Goal: Task Accomplishment & Management: Manage account settings

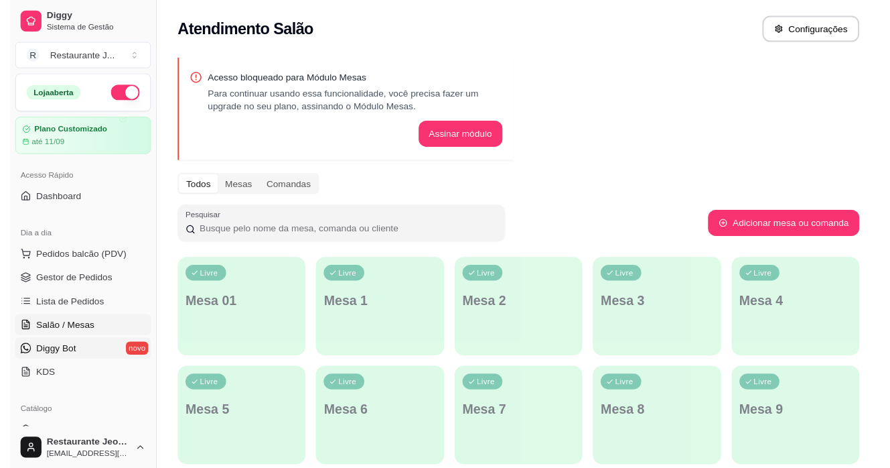
scroll to position [67, 0]
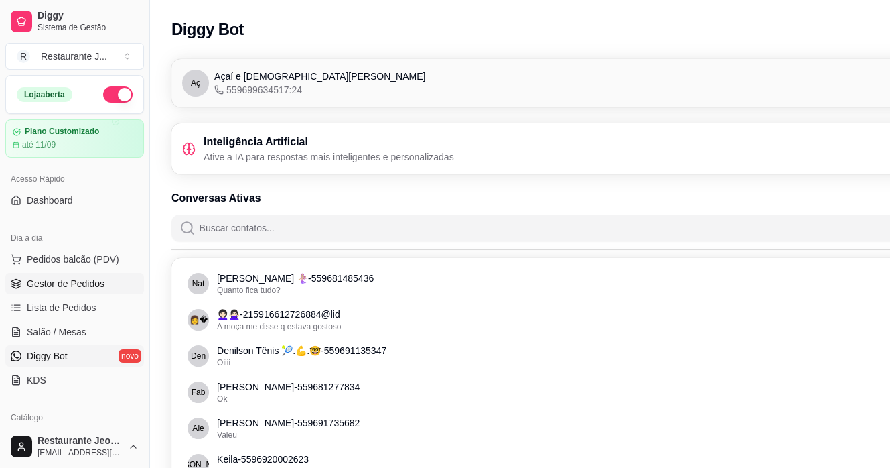
click at [46, 277] on span "Gestor de Pedidos" at bounding box center [66, 283] width 78 height 13
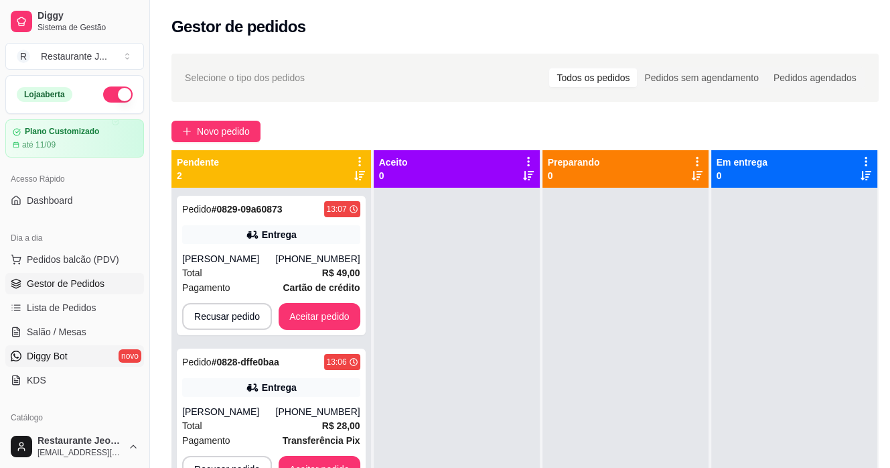
click at [57, 351] on span "Diggy Bot" at bounding box center [47, 355] width 41 height 13
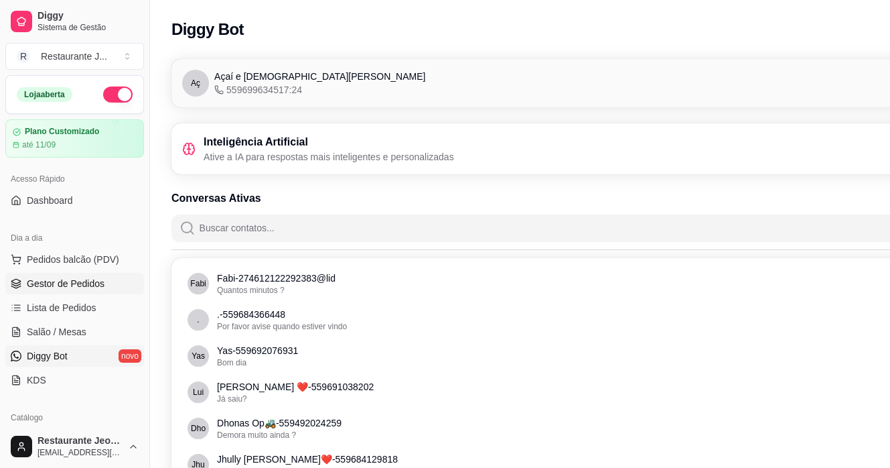
click at [76, 275] on link "Gestor de Pedidos" at bounding box center [74, 283] width 139 height 21
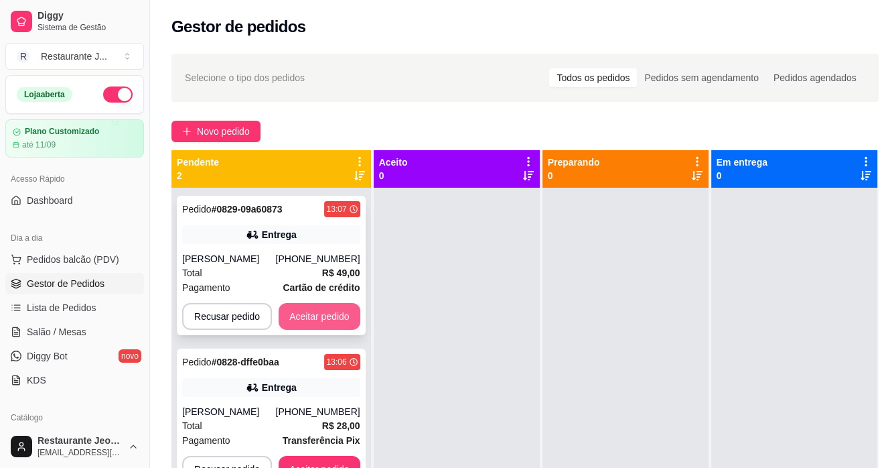
click at [343, 311] on button "Aceitar pedido" at bounding box center [320, 316] width 82 height 27
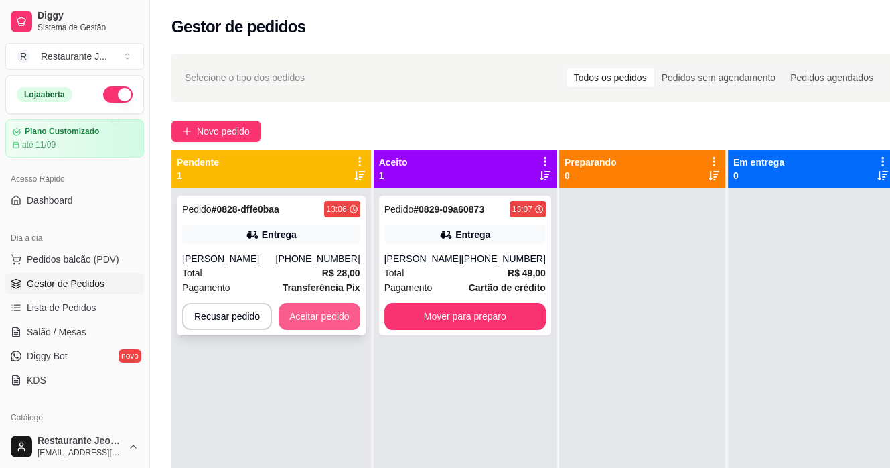
click at [318, 328] on button "Aceitar pedido" at bounding box center [320, 316] width 82 height 27
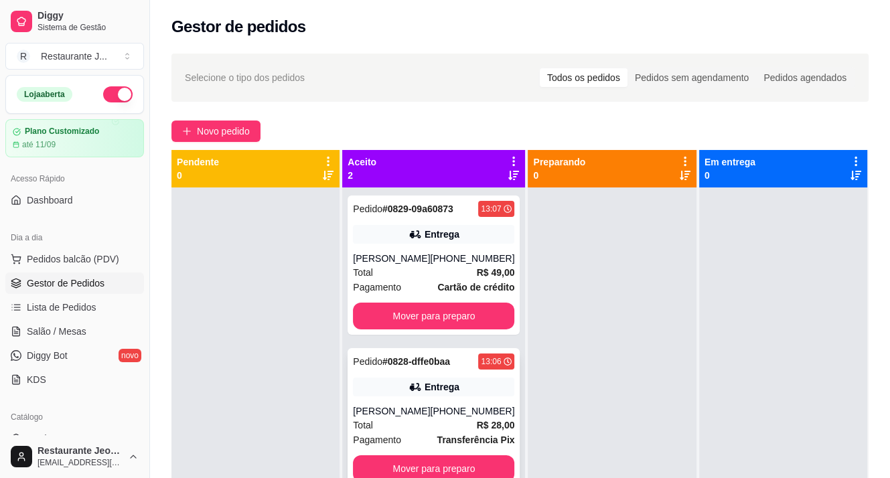
click at [383, 405] on div "[PERSON_NAME]" at bounding box center [391, 411] width 77 height 13
click at [437, 390] on div "Entrega" at bounding box center [442, 387] width 35 height 13
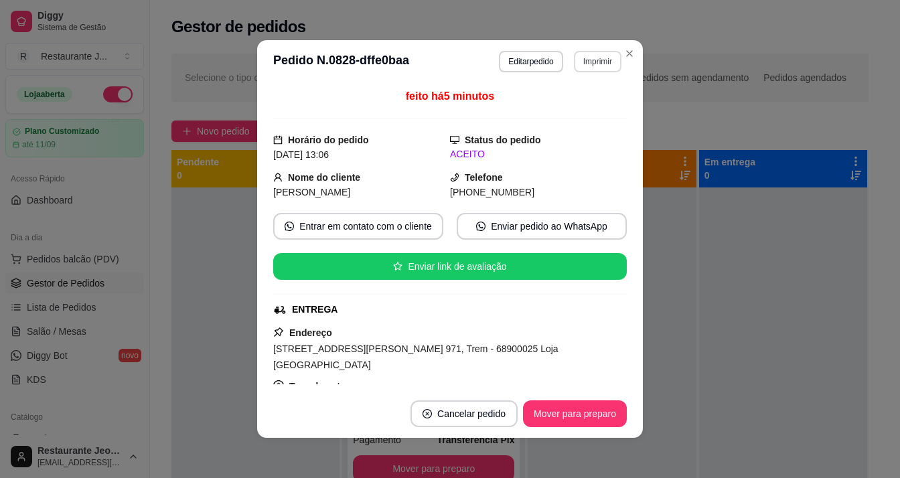
click at [586, 57] on button "Imprimir" at bounding box center [598, 61] width 48 height 21
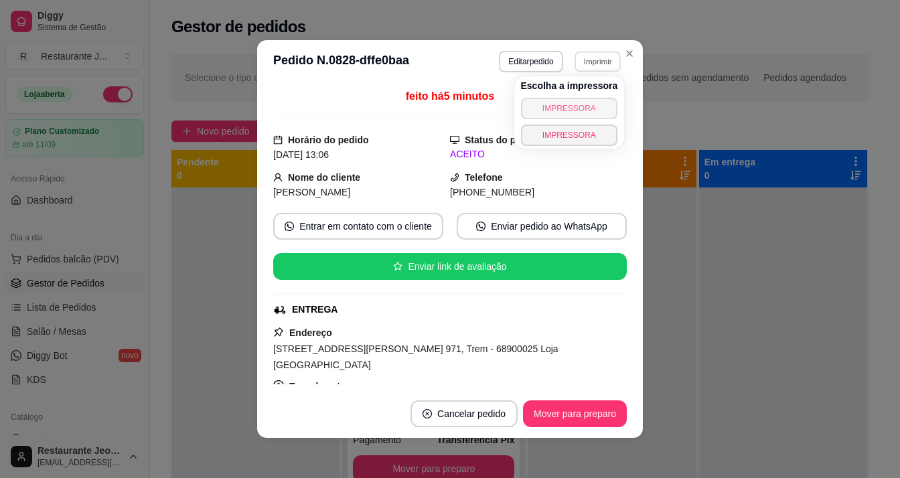
click at [590, 106] on button "IMPRESSORA" at bounding box center [569, 108] width 97 height 21
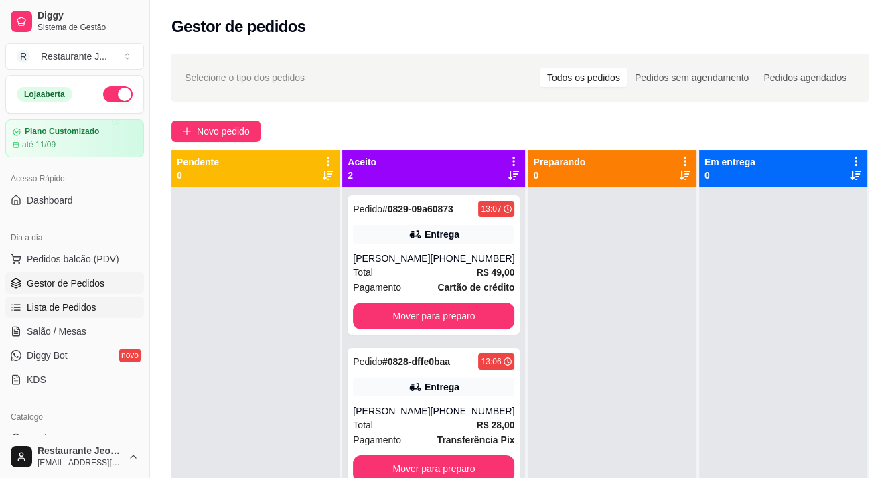
click at [74, 304] on span "Lista de Pedidos" at bounding box center [62, 307] width 70 height 13
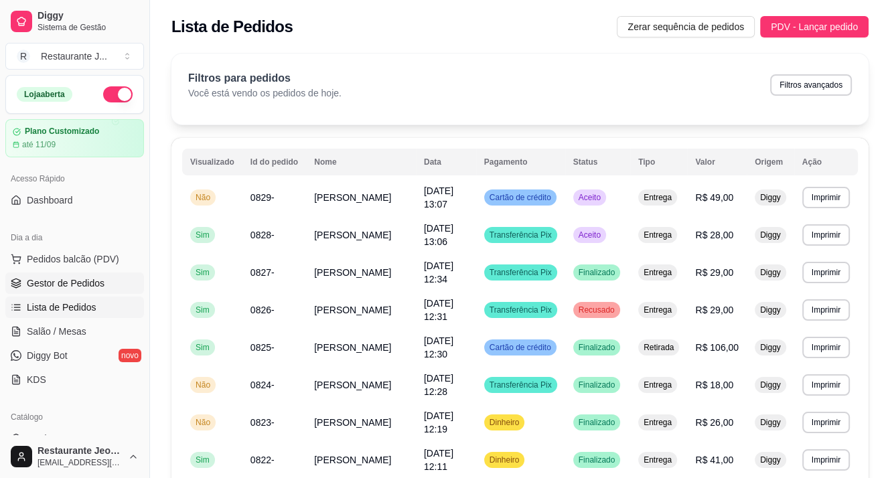
click at [65, 281] on span "Gestor de Pedidos" at bounding box center [66, 283] width 78 height 13
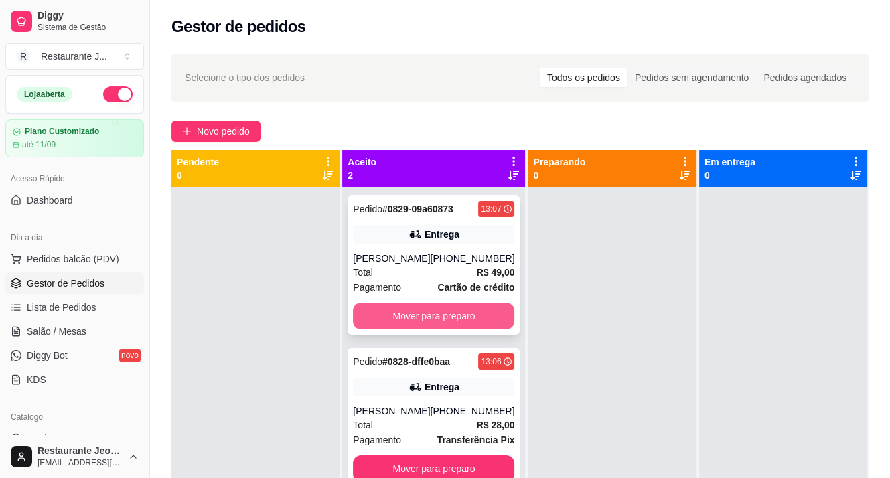
click at [417, 314] on button "Mover para preparo" at bounding box center [433, 316] width 161 height 27
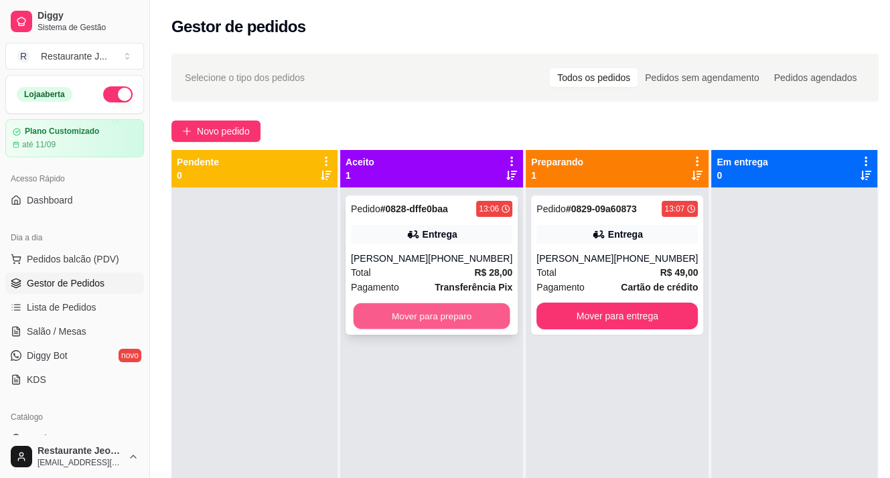
click at [413, 316] on button "Mover para preparo" at bounding box center [432, 316] width 157 height 26
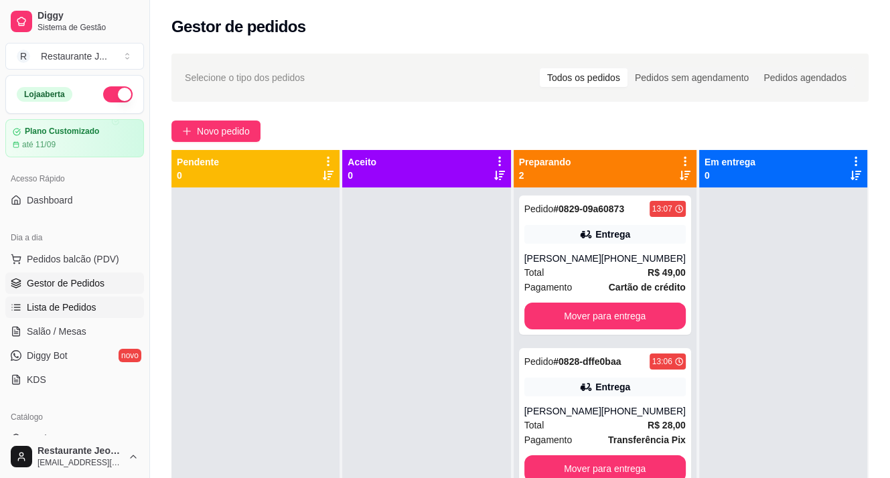
click at [75, 307] on span "Lista de Pedidos" at bounding box center [62, 307] width 70 height 13
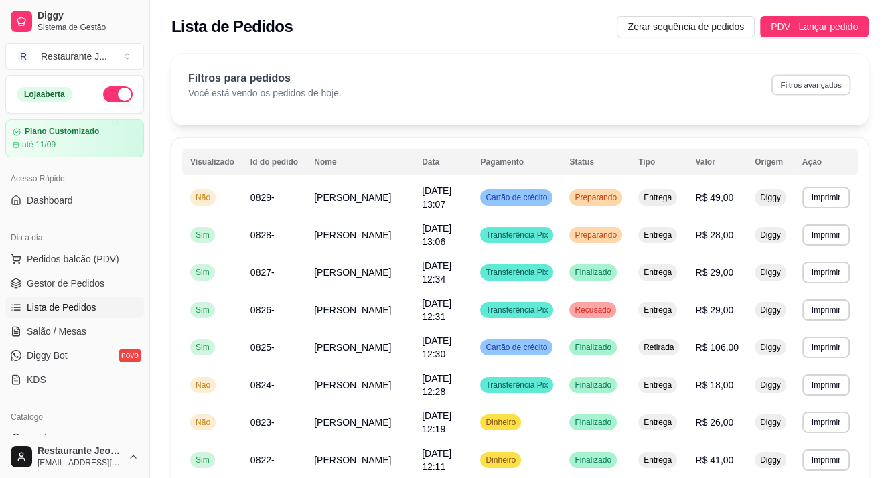
click at [795, 82] on button "Filtros avançados" at bounding box center [811, 84] width 79 height 21
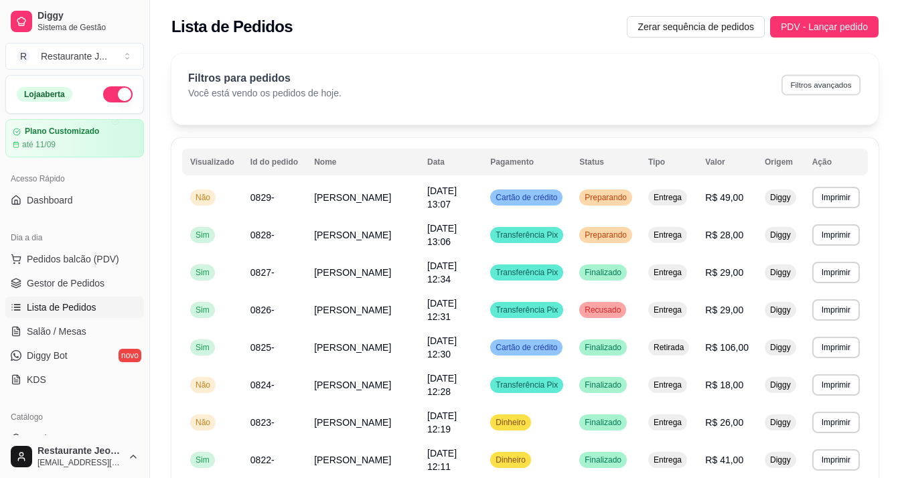
select select "0"
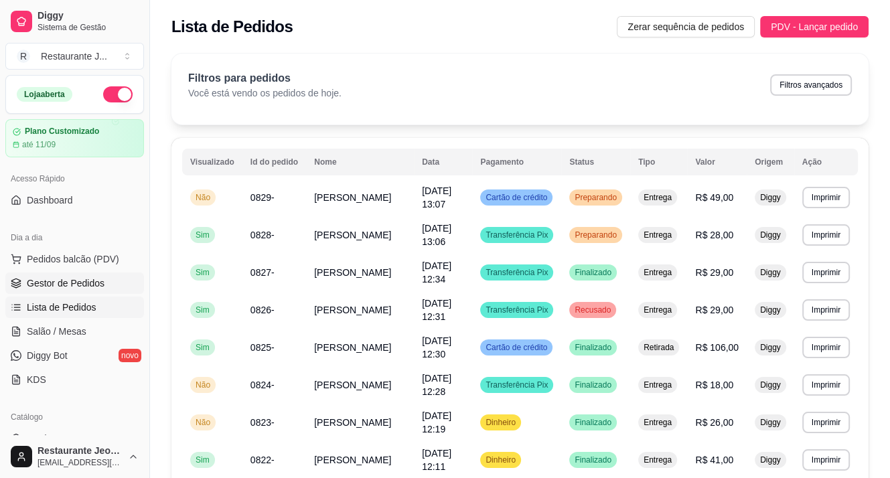
click at [66, 275] on link "Gestor de Pedidos" at bounding box center [74, 283] width 139 height 21
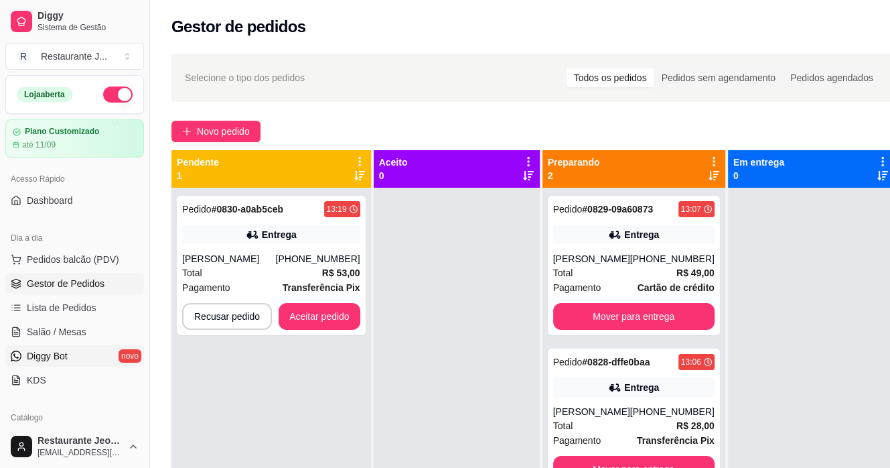
click at [56, 359] on span "Diggy Bot" at bounding box center [47, 355] width 41 height 13
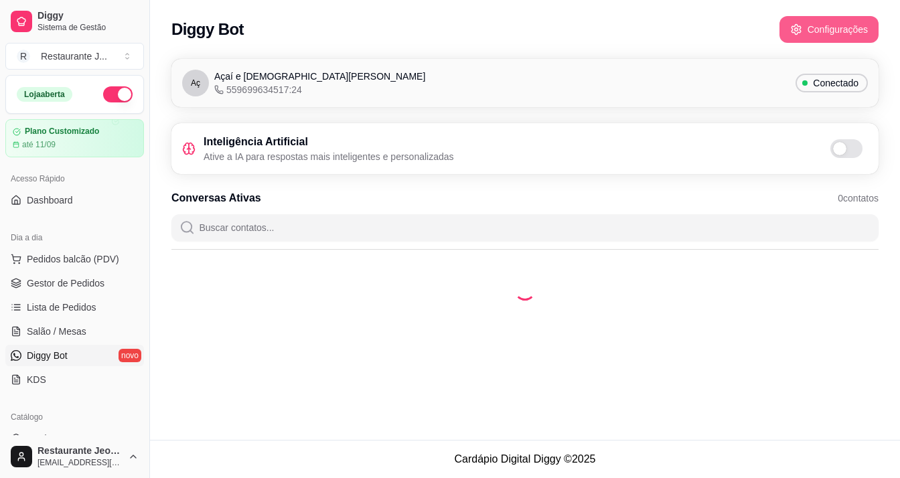
click at [811, 30] on button "Configurações" at bounding box center [829, 29] width 99 height 27
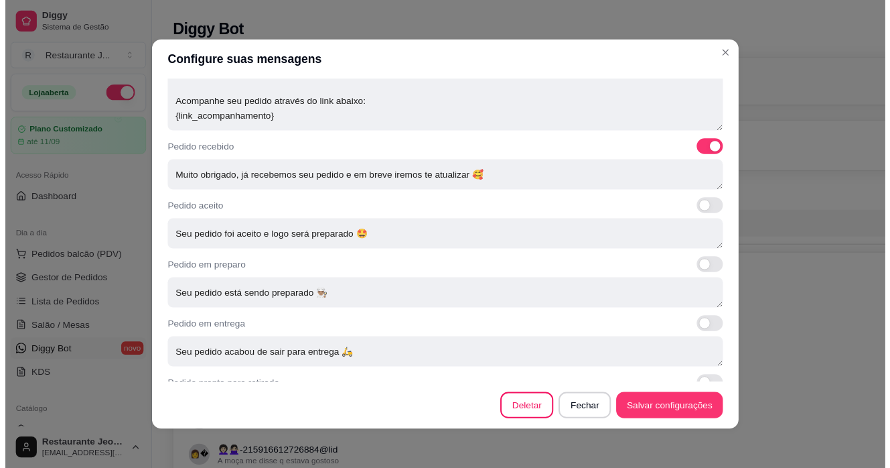
scroll to position [489, 0]
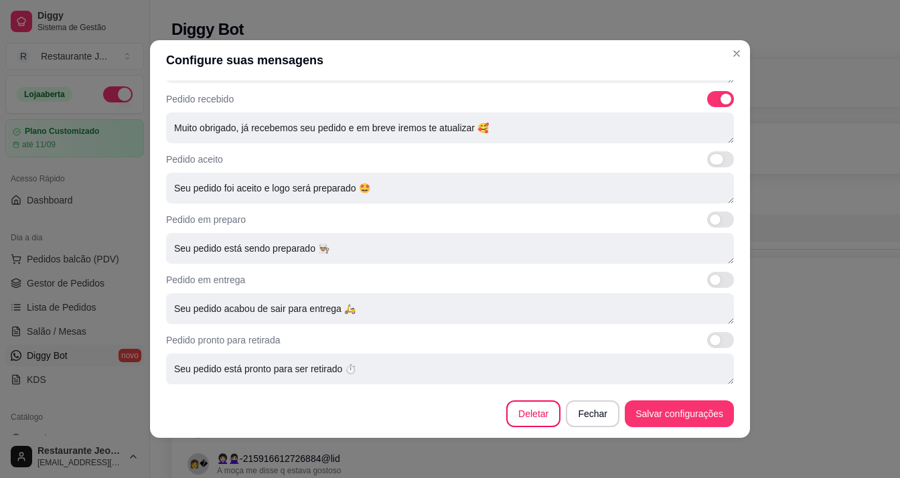
click at [711, 162] on span at bounding box center [720, 159] width 27 height 16
click at [711, 162] on input "checkbox" at bounding box center [711, 166] width 9 height 9
checkbox input "true"
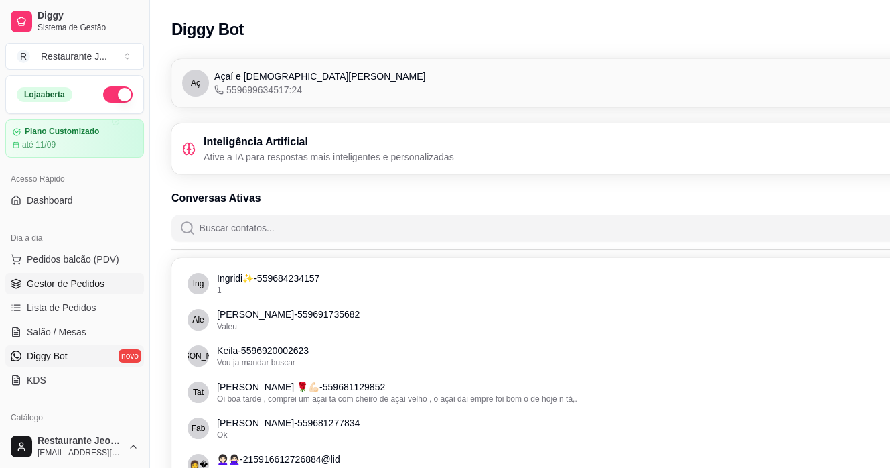
click at [75, 284] on span "Gestor de Pedidos" at bounding box center [66, 283] width 78 height 13
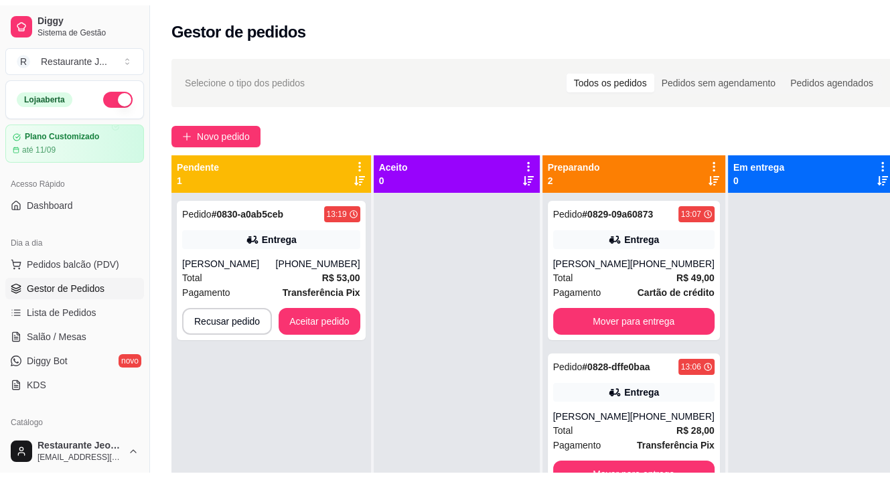
scroll to position [134, 0]
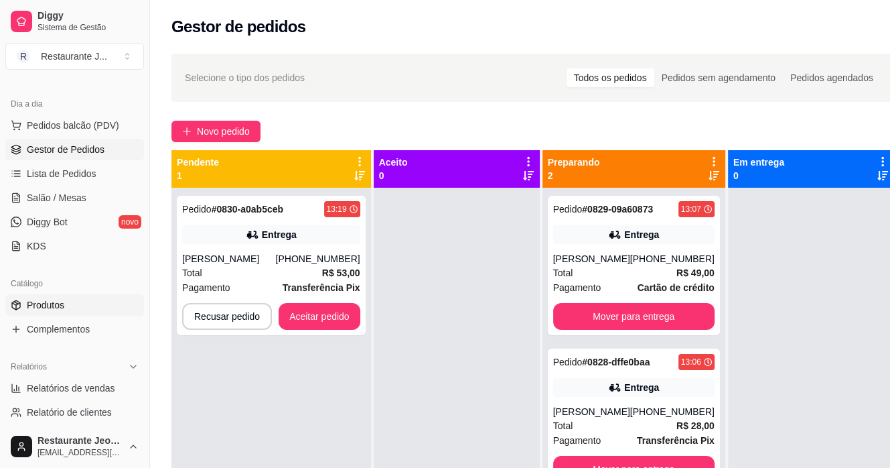
click at [40, 299] on span "Produtos" at bounding box center [46, 304] width 38 height 13
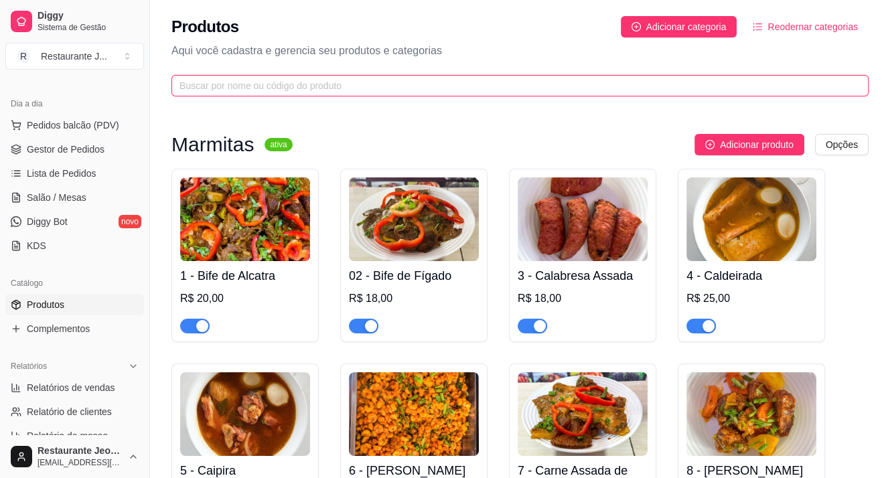
click at [214, 89] on input "text" at bounding box center [515, 85] width 671 height 15
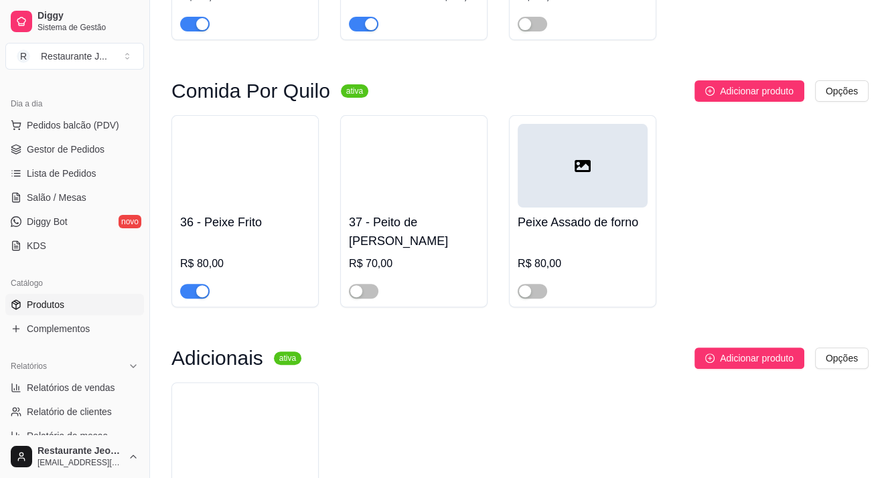
scroll to position [335, 0]
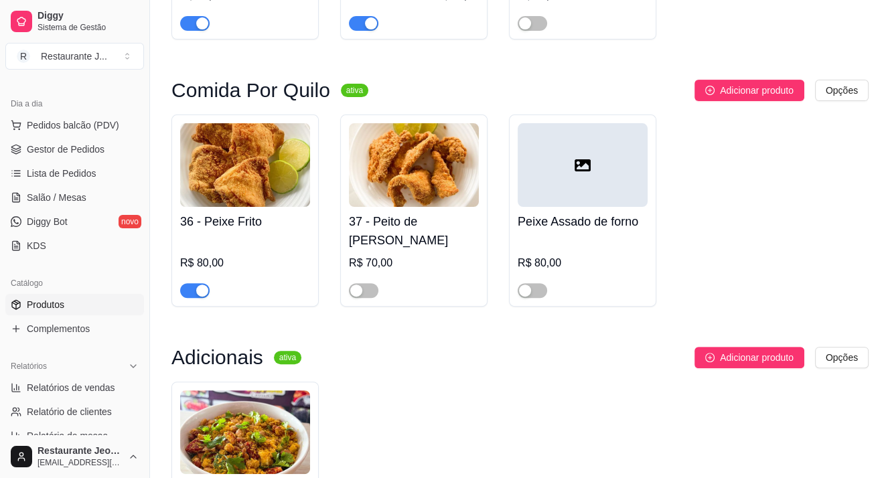
type input "pei"
click at [187, 291] on span "button" at bounding box center [194, 290] width 29 height 15
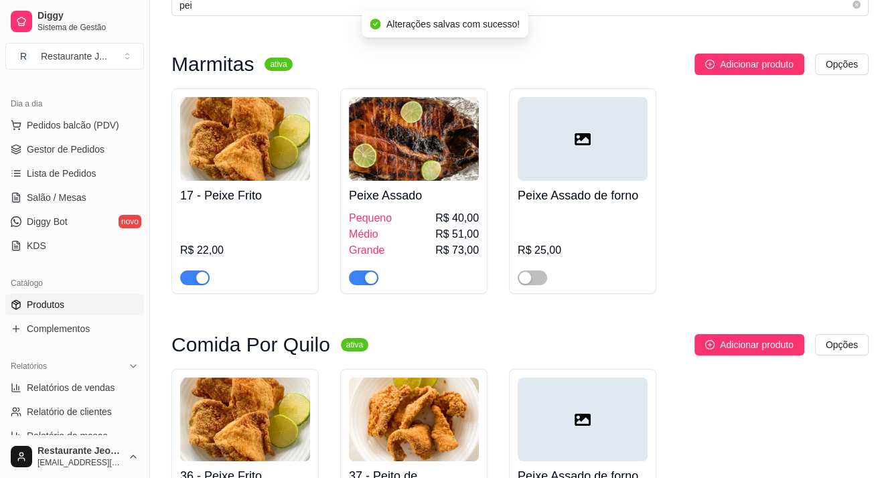
scroll to position [0, 0]
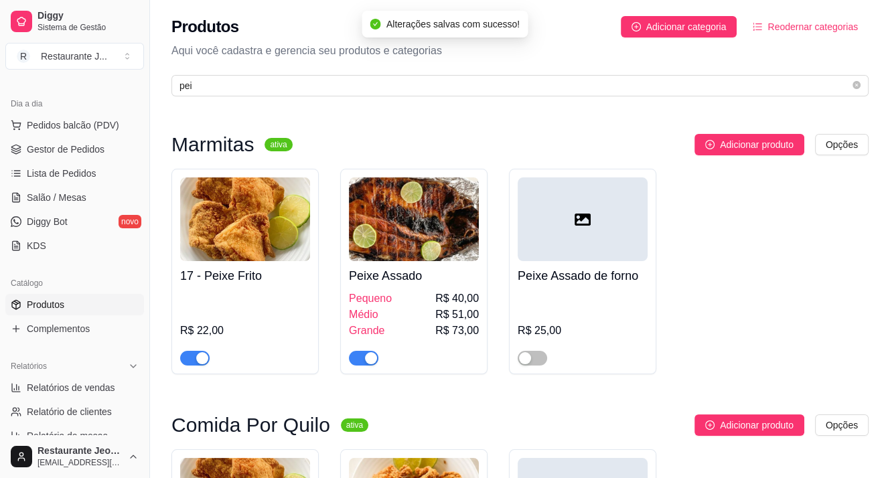
click at [184, 355] on span "button" at bounding box center [194, 358] width 29 height 15
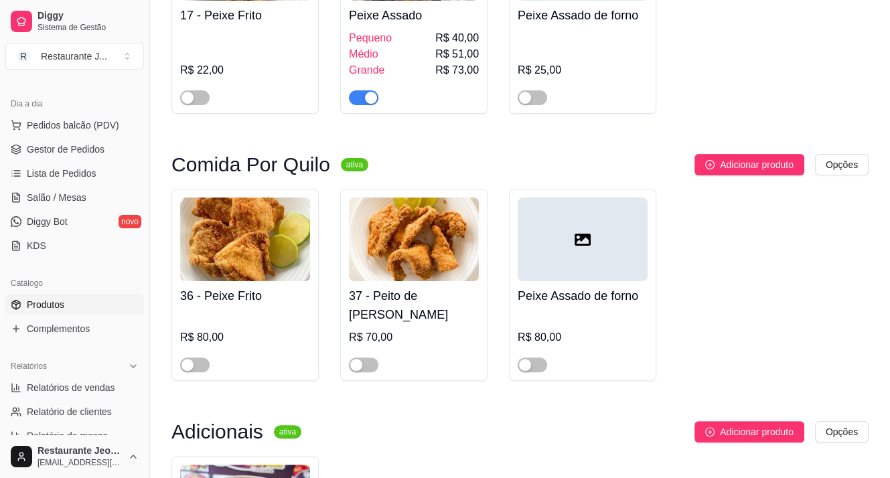
scroll to position [498, 0]
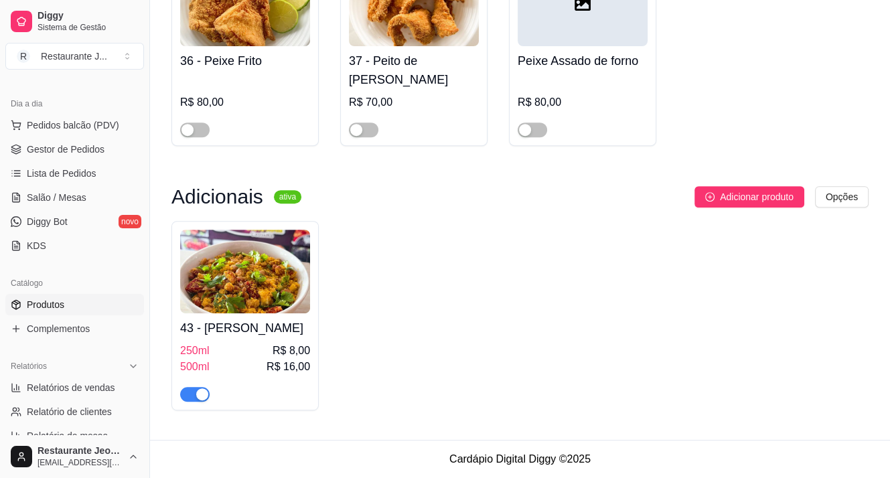
click at [185, 392] on span "button" at bounding box center [194, 394] width 29 height 15
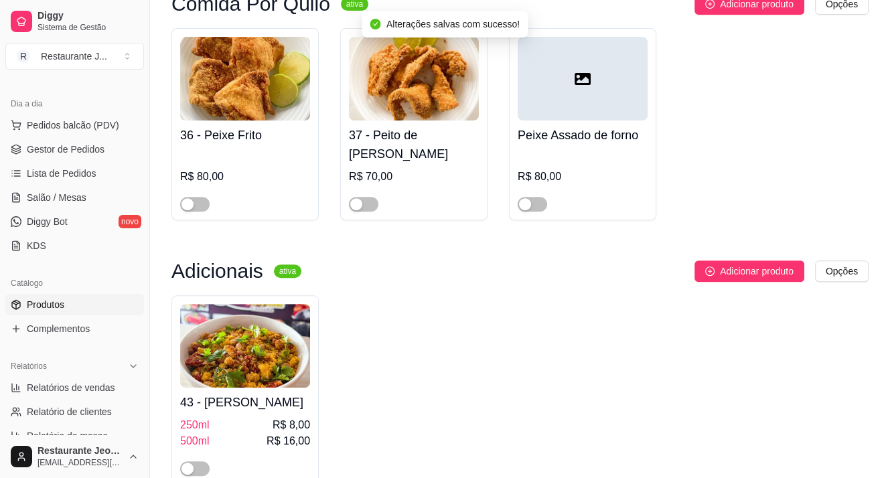
scroll to position [29, 0]
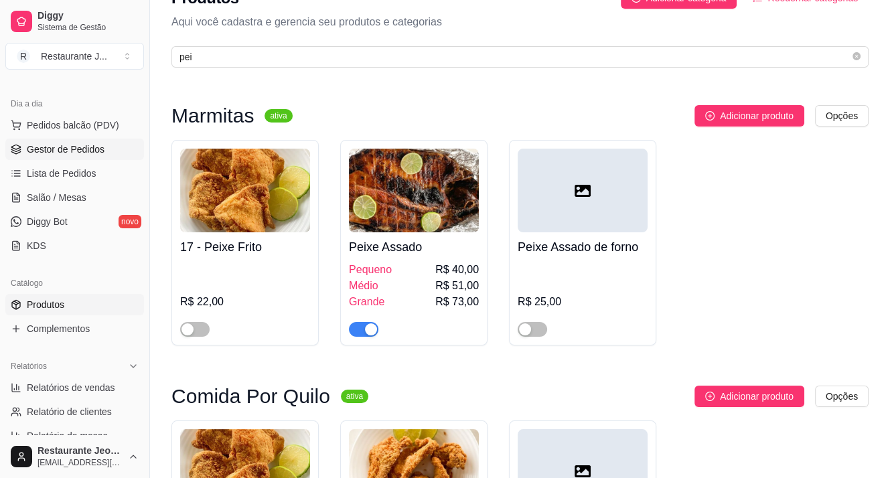
click at [74, 145] on span "Gestor de Pedidos" at bounding box center [66, 149] width 78 height 13
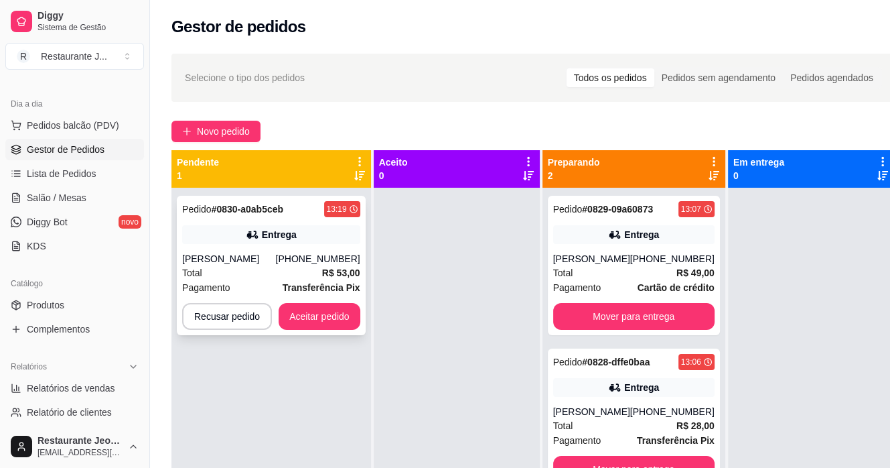
click at [274, 237] on div "Entrega" at bounding box center [279, 234] width 35 height 13
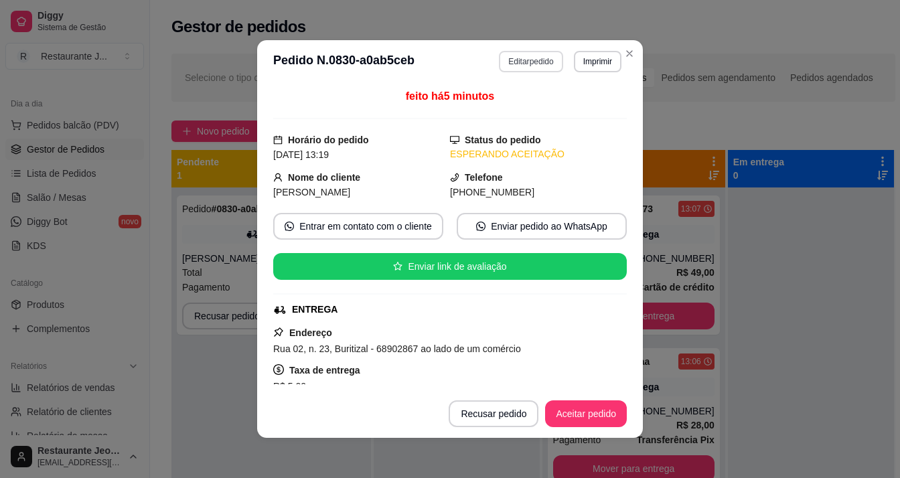
click at [504, 64] on button "Editar pedido" at bounding box center [531, 61] width 64 height 21
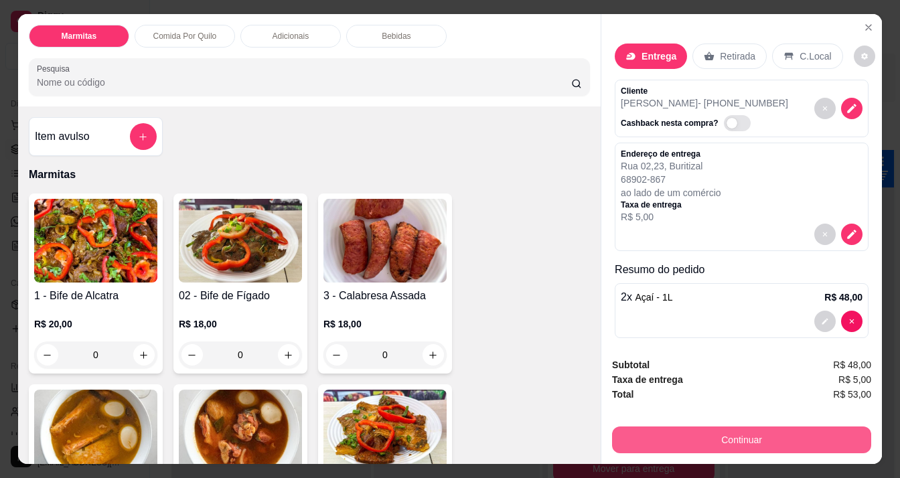
click at [737, 432] on button "Continuar" at bounding box center [741, 440] width 259 height 27
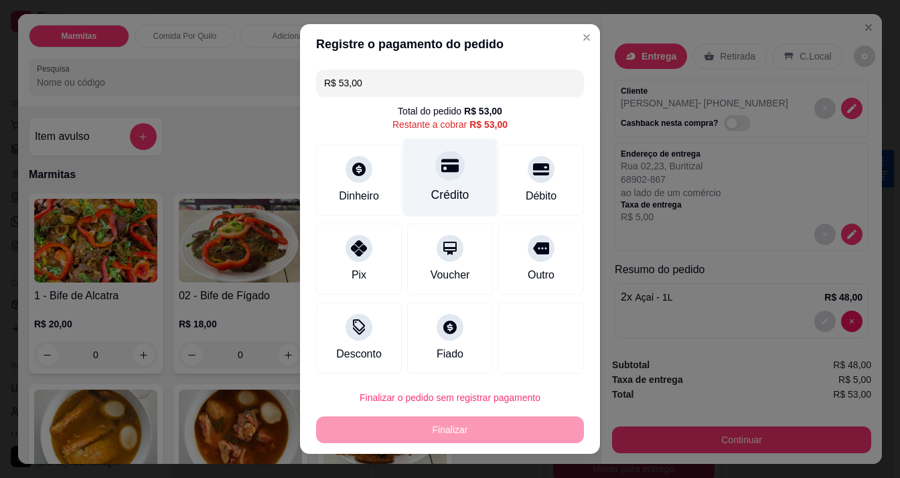
click at [432, 188] on div "Crédito" at bounding box center [450, 194] width 38 height 17
type input "R$ 0,00"
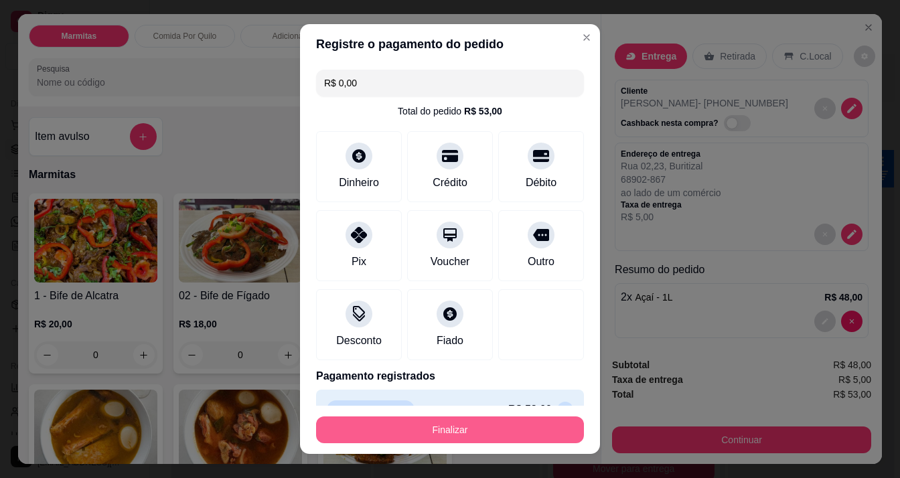
click at [454, 429] on button "Finalizar" at bounding box center [450, 430] width 268 height 27
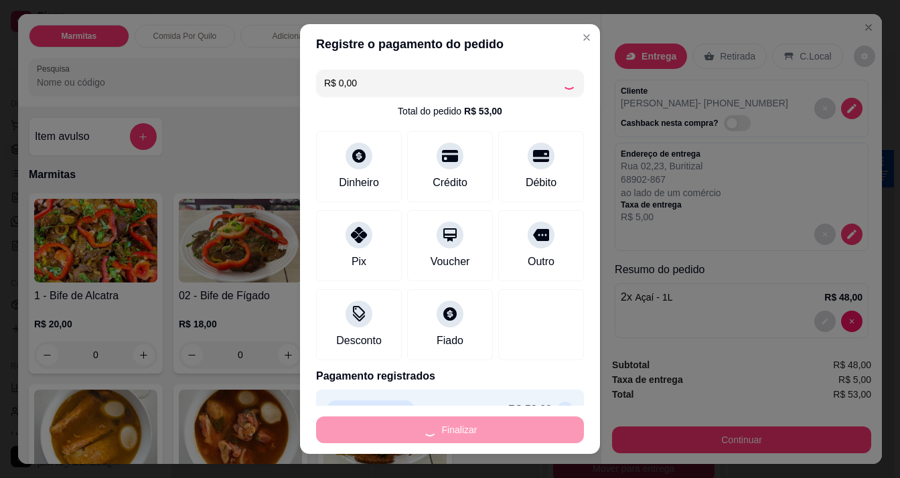
type input "0"
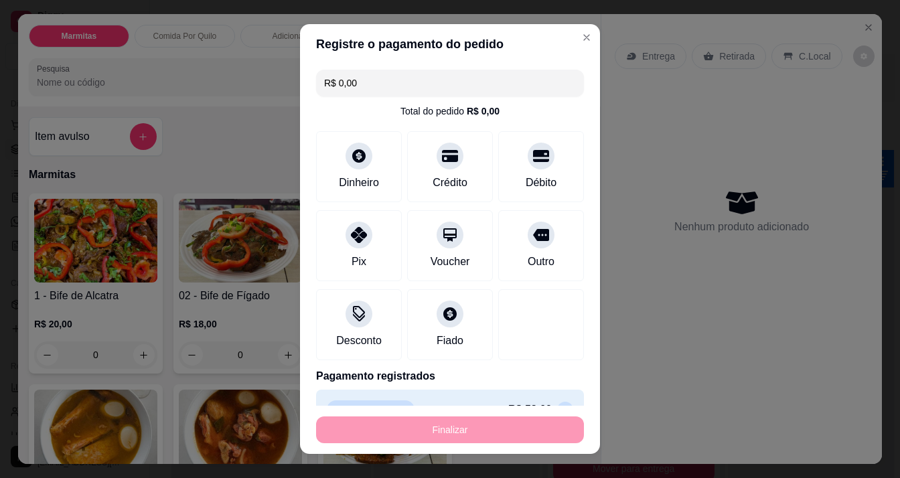
type input "-R$ 53,00"
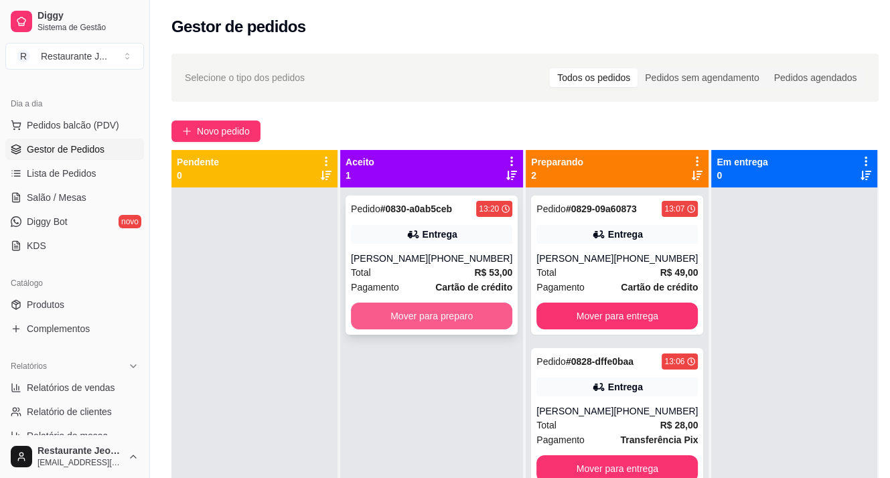
click at [409, 316] on button "Mover para preparo" at bounding box center [431, 316] width 161 height 27
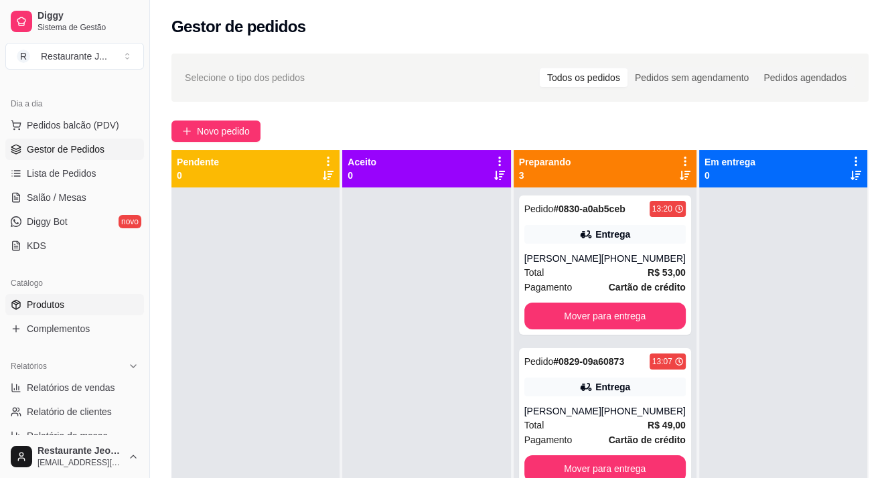
click at [64, 301] on link "Produtos" at bounding box center [74, 304] width 139 height 21
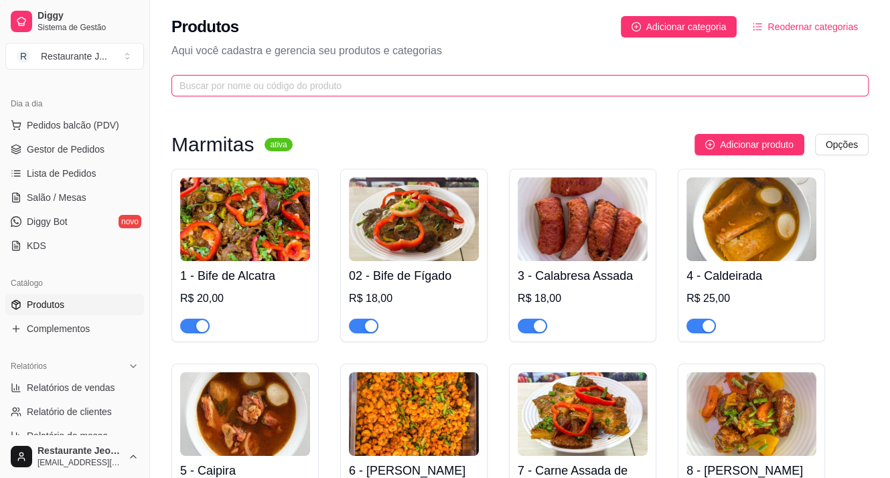
click at [314, 80] on input "text" at bounding box center [515, 85] width 671 height 15
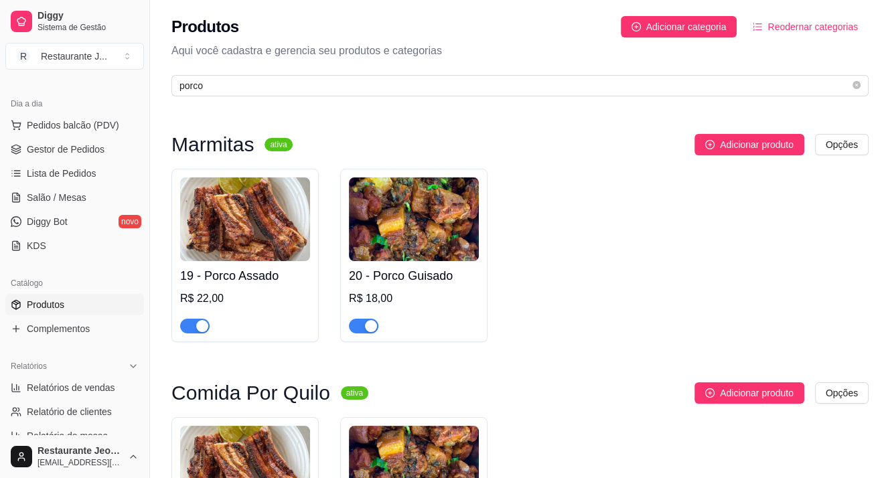
click at [196, 322] on div "button" at bounding box center [202, 326] width 12 height 12
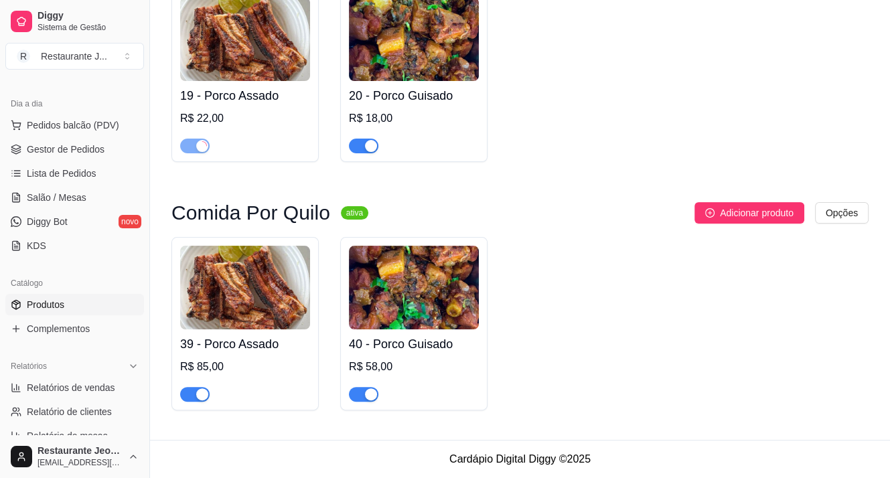
click at [187, 391] on span "button" at bounding box center [194, 394] width 29 height 15
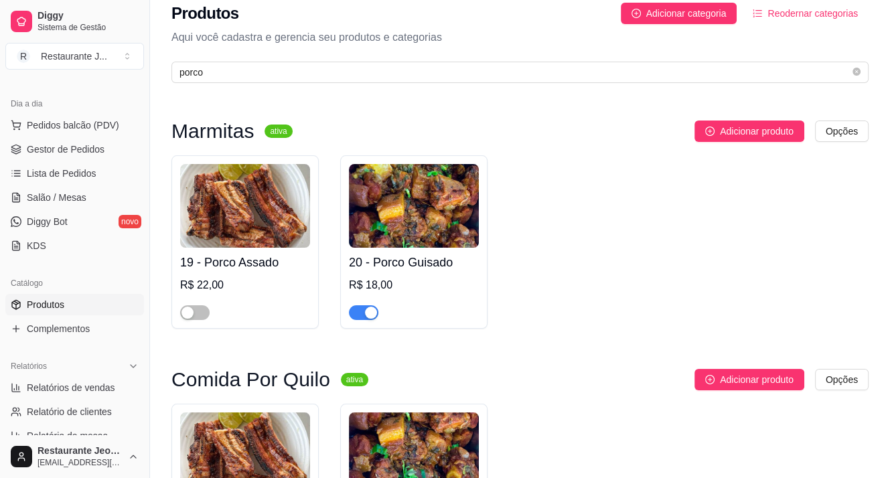
scroll to position [0, 0]
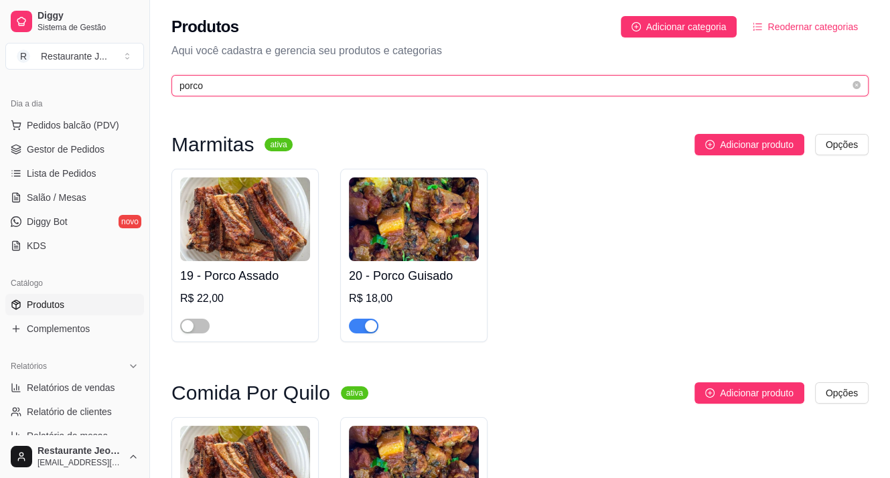
click at [230, 84] on input "porco" at bounding box center [515, 85] width 671 height 15
type input "p"
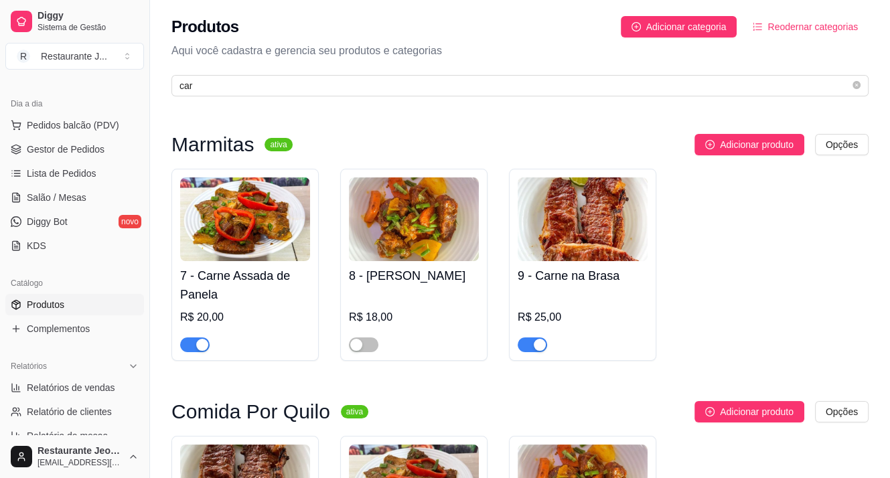
click at [531, 349] on span "button" at bounding box center [532, 345] width 29 height 15
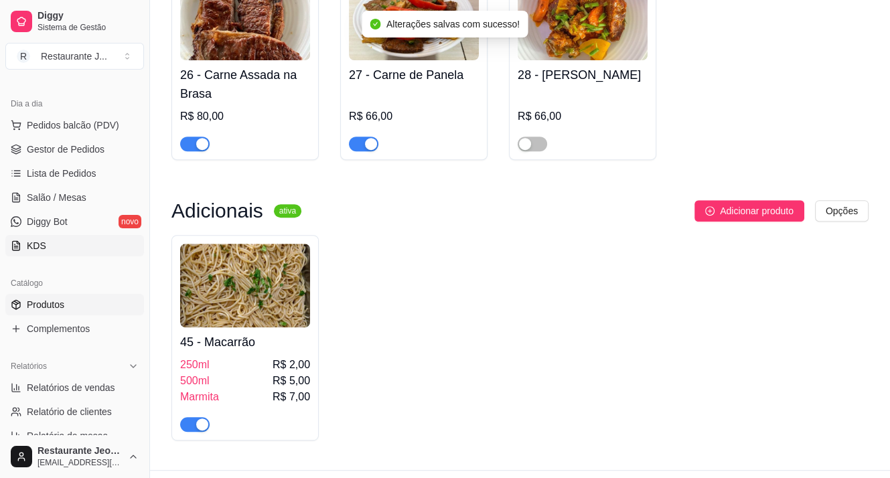
scroll to position [469, 0]
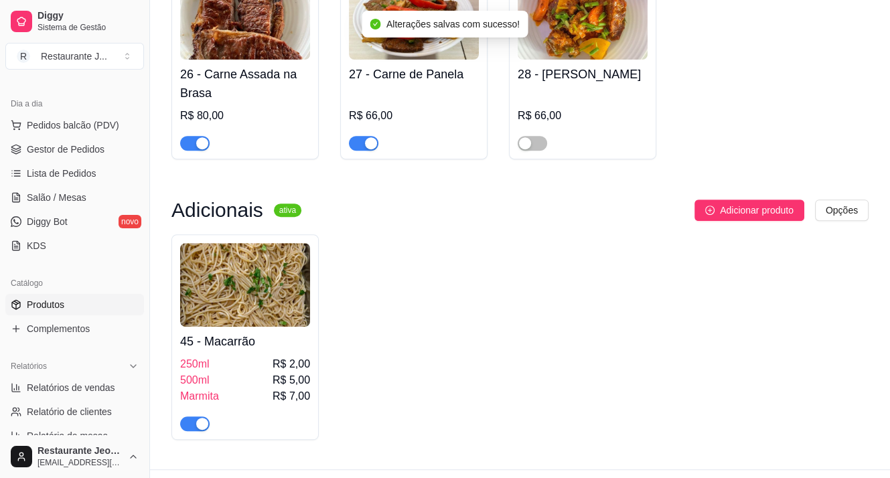
click at [182, 143] on span "button" at bounding box center [194, 143] width 29 height 15
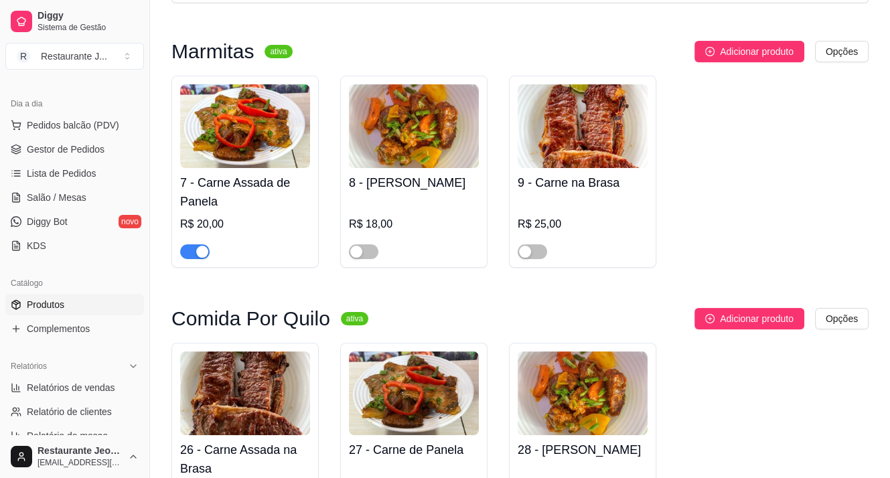
scroll to position [0, 0]
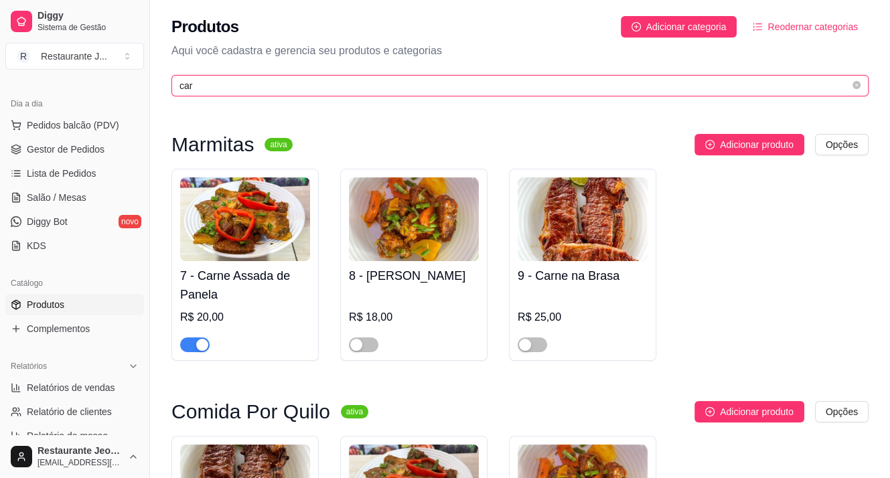
click at [228, 82] on input "car" at bounding box center [515, 85] width 671 height 15
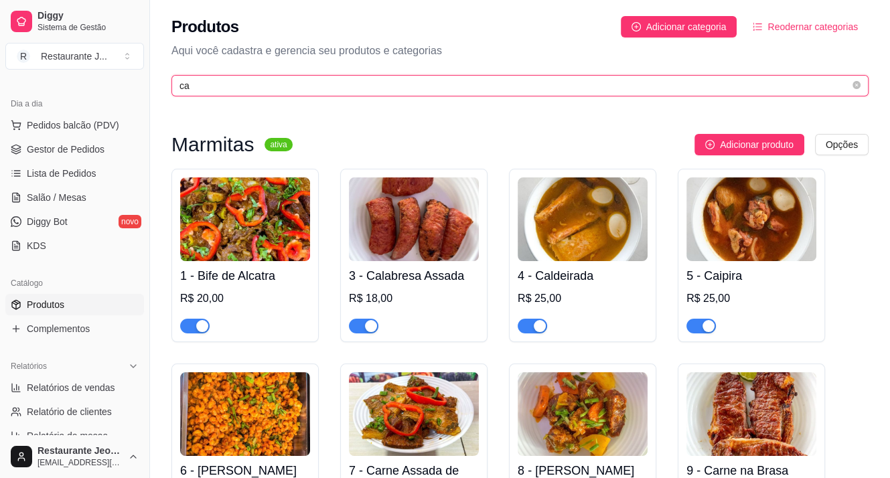
type input "c"
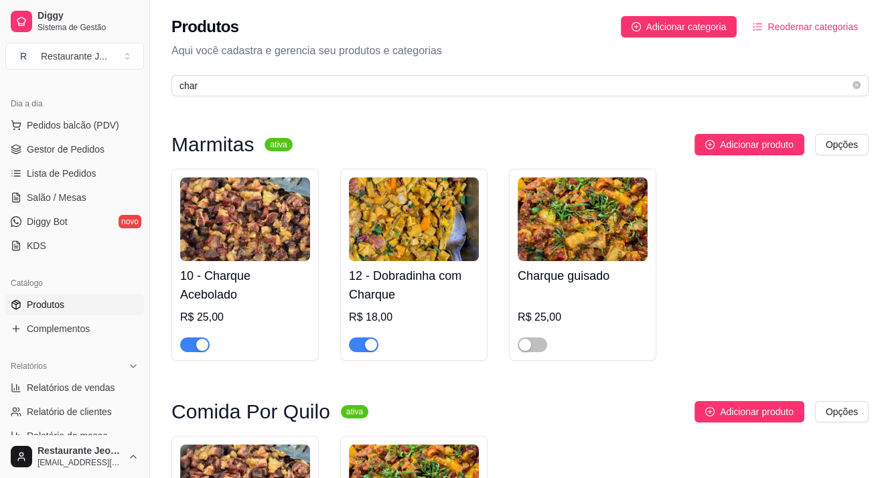
click at [193, 342] on span "button" at bounding box center [194, 345] width 29 height 15
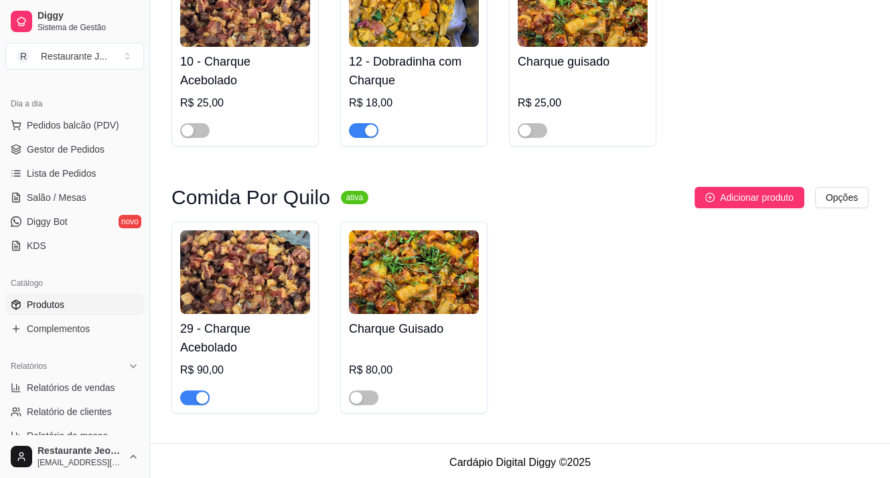
scroll to position [219, 0]
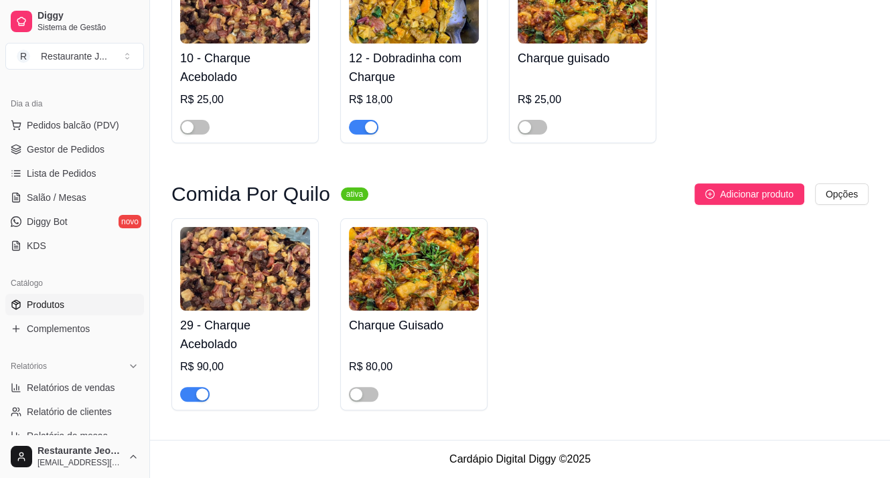
click at [188, 395] on span "button" at bounding box center [194, 394] width 29 height 15
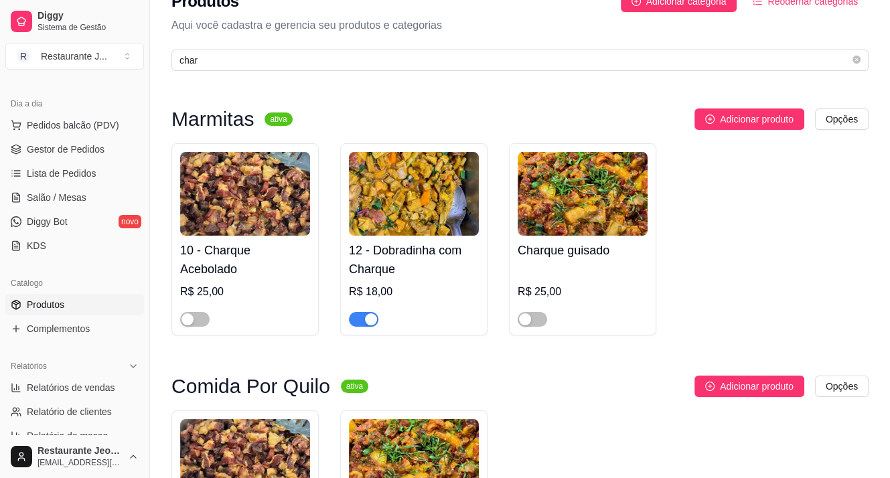
scroll to position [18, 0]
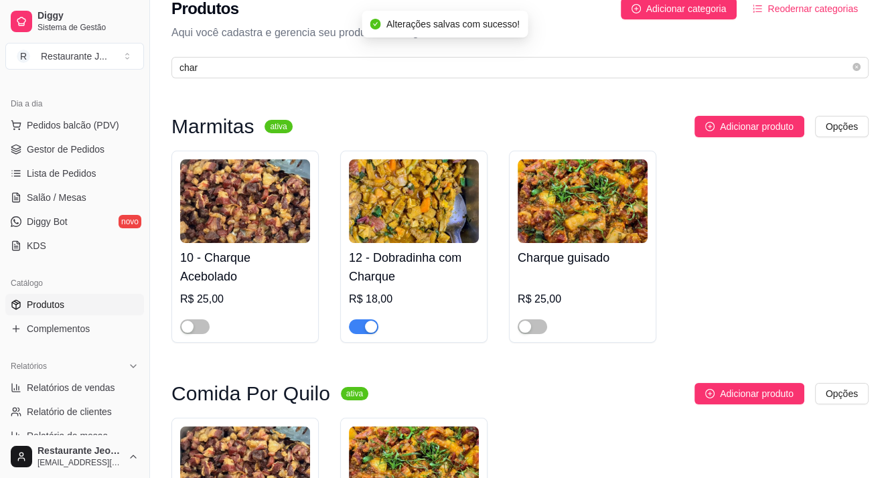
click at [354, 318] on div at bounding box center [363, 326] width 29 height 16
click at [366, 329] on div "button" at bounding box center [371, 327] width 12 height 12
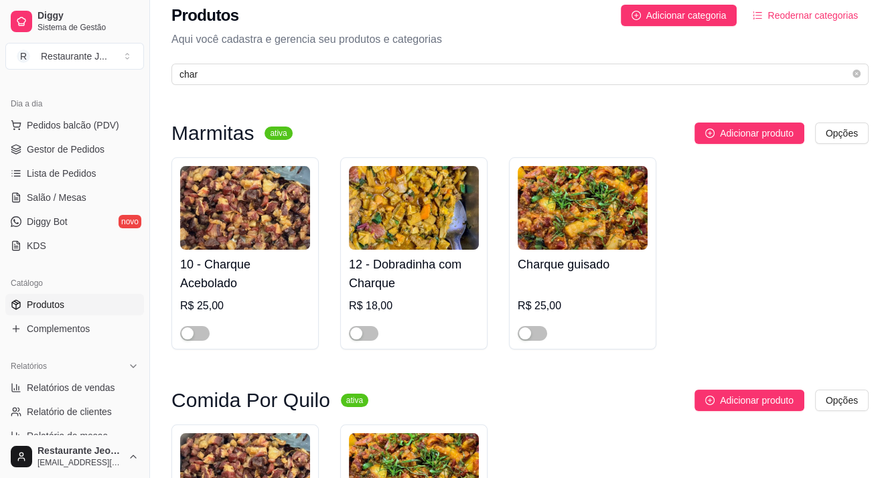
scroll to position [0, 0]
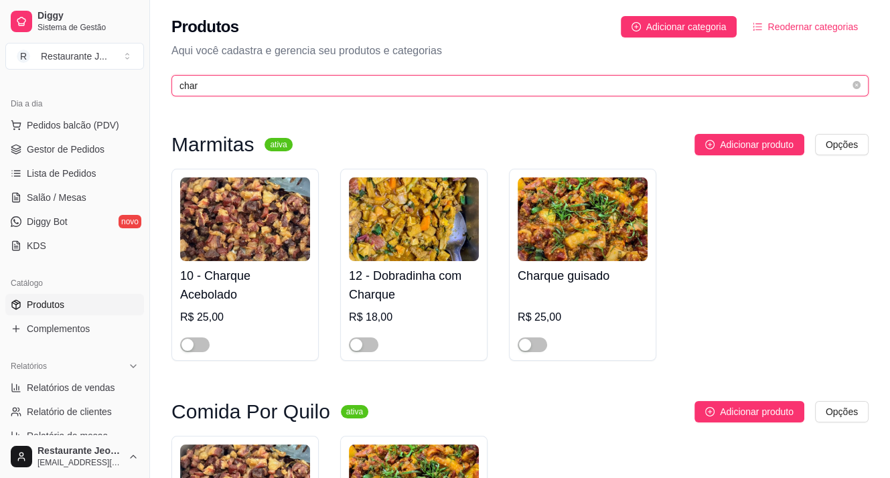
click at [210, 84] on input "char" at bounding box center [515, 85] width 671 height 15
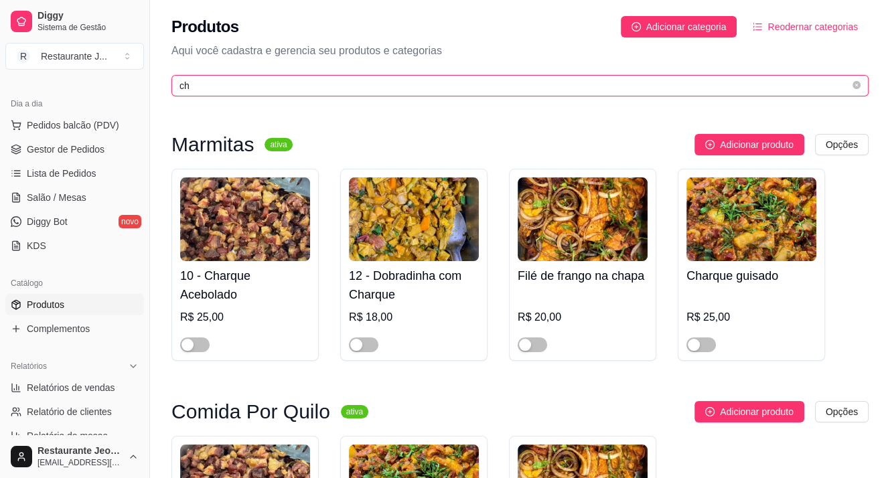
type input "c"
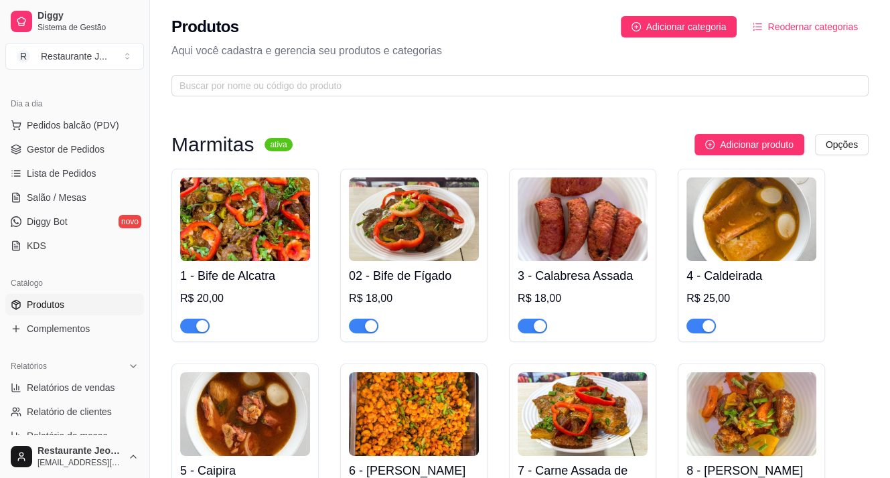
click at [354, 330] on span "button" at bounding box center [363, 326] width 29 height 15
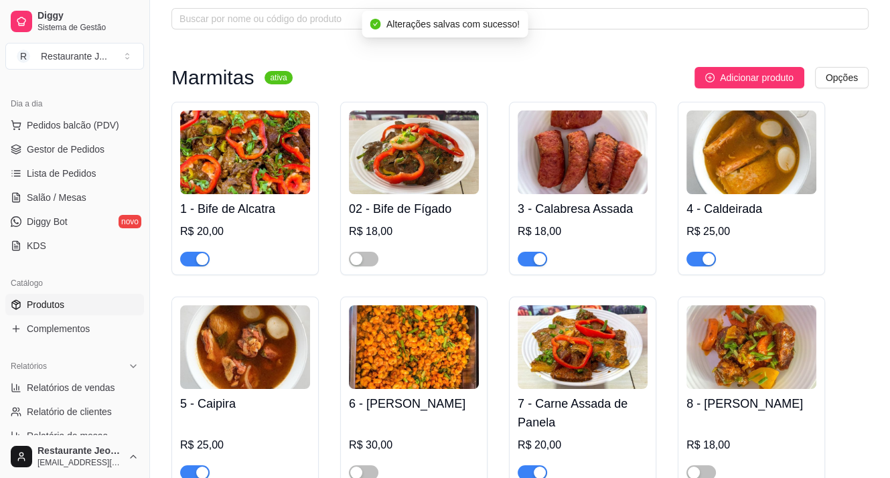
click at [528, 263] on span "button" at bounding box center [532, 259] width 29 height 15
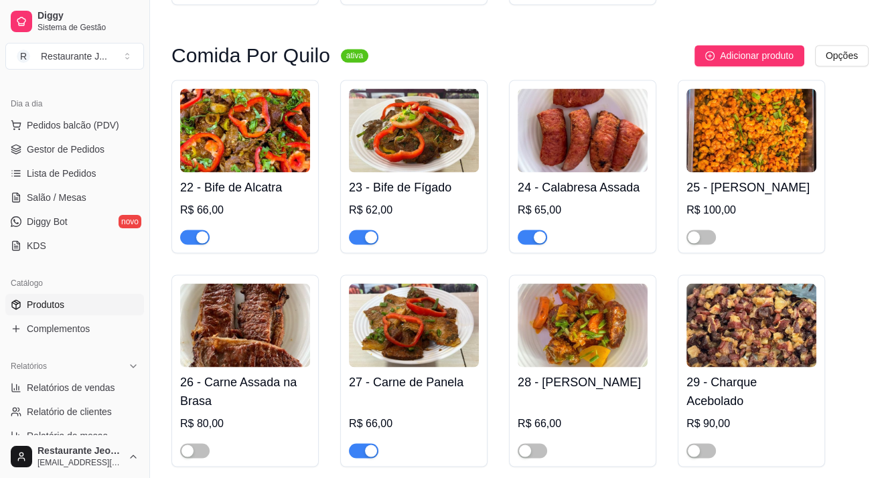
scroll to position [2077, 0]
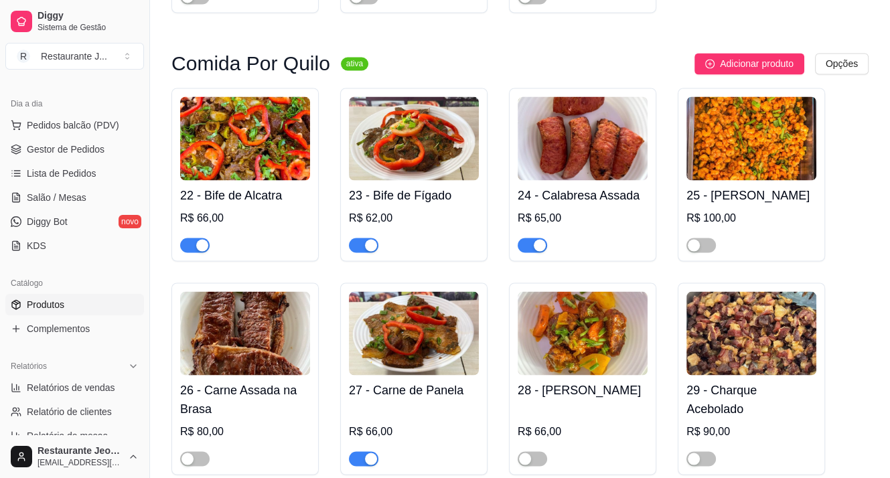
click at [356, 245] on span "button" at bounding box center [363, 245] width 29 height 15
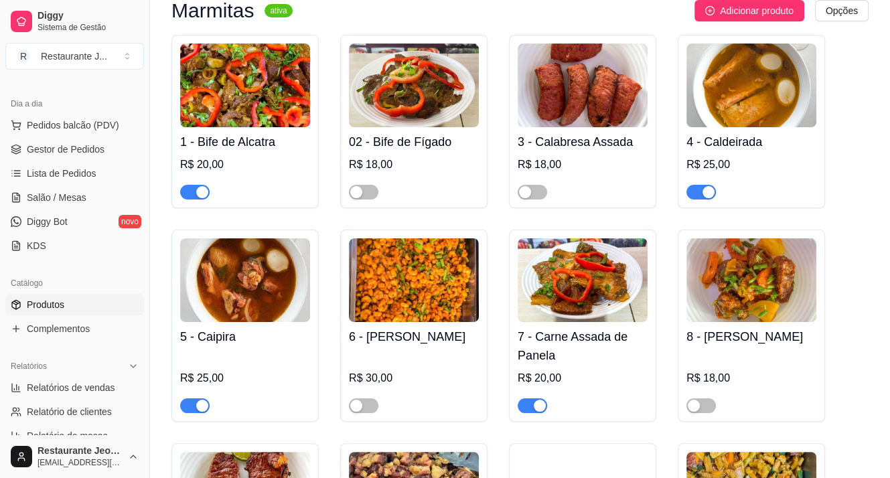
scroll to position [0, 0]
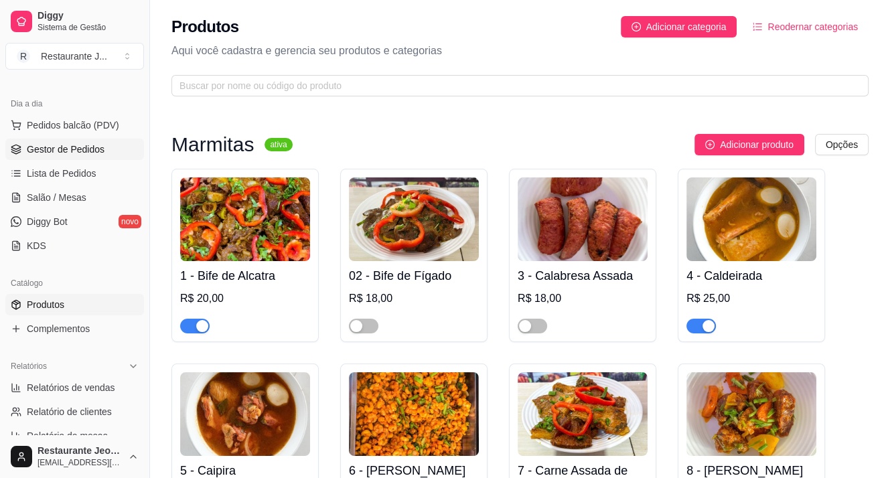
click at [70, 143] on span "Gestor de Pedidos" at bounding box center [66, 149] width 78 height 13
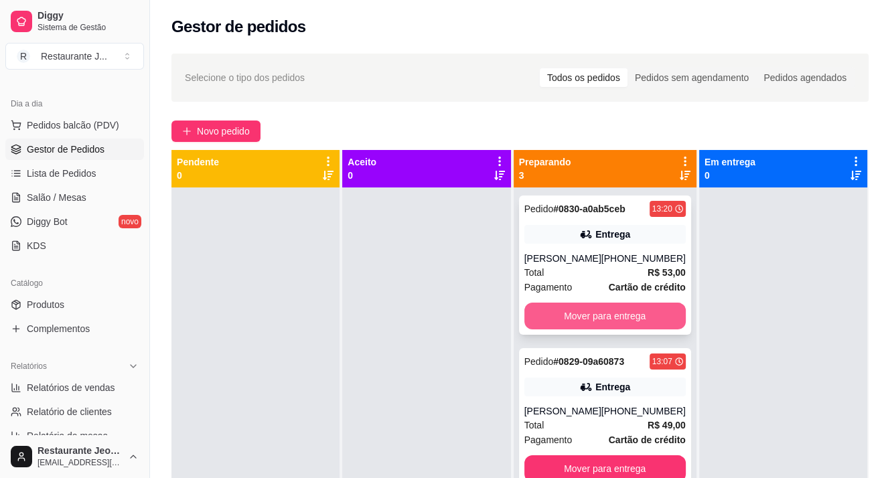
click at [581, 310] on button "Mover para entrega" at bounding box center [605, 316] width 161 height 27
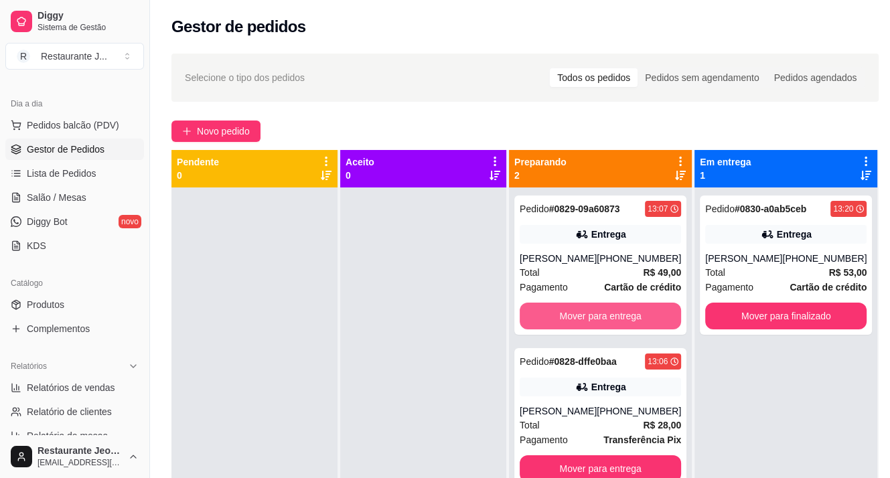
click at [578, 312] on button "Mover para entrega" at bounding box center [600, 316] width 161 height 27
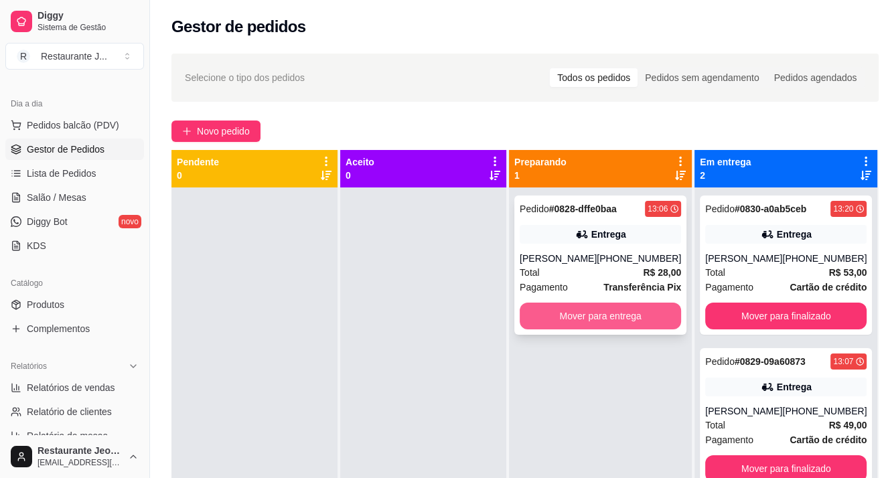
click at [608, 311] on button "Mover para entrega" at bounding box center [600, 316] width 161 height 27
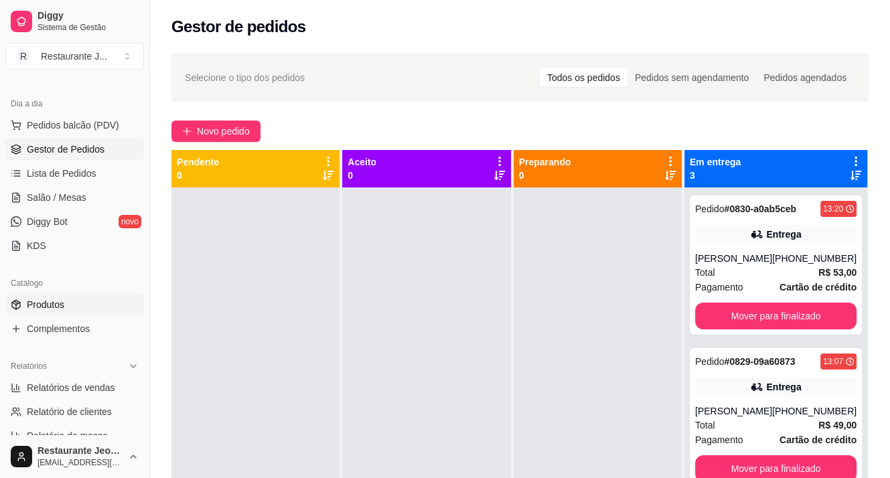
click at [80, 299] on link "Produtos" at bounding box center [74, 304] width 139 height 21
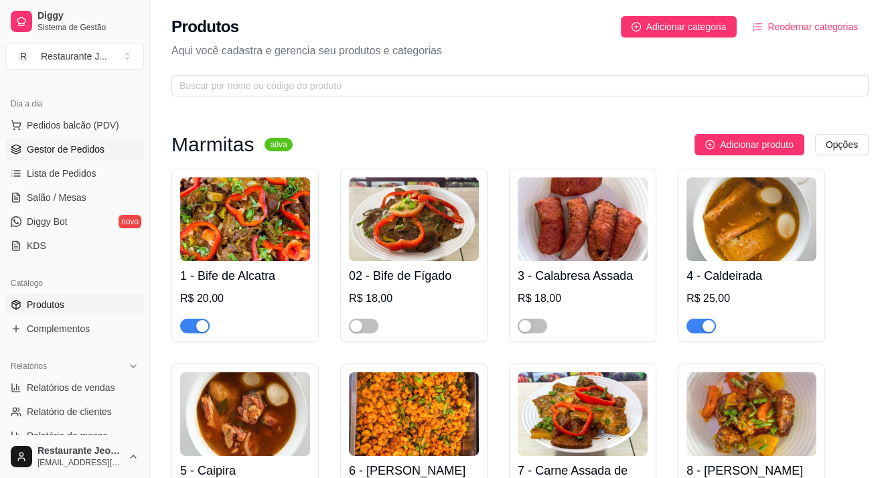
click at [58, 141] on link "Gestor de Pedidos" at bounding box center [74, 149] width 139 height 21
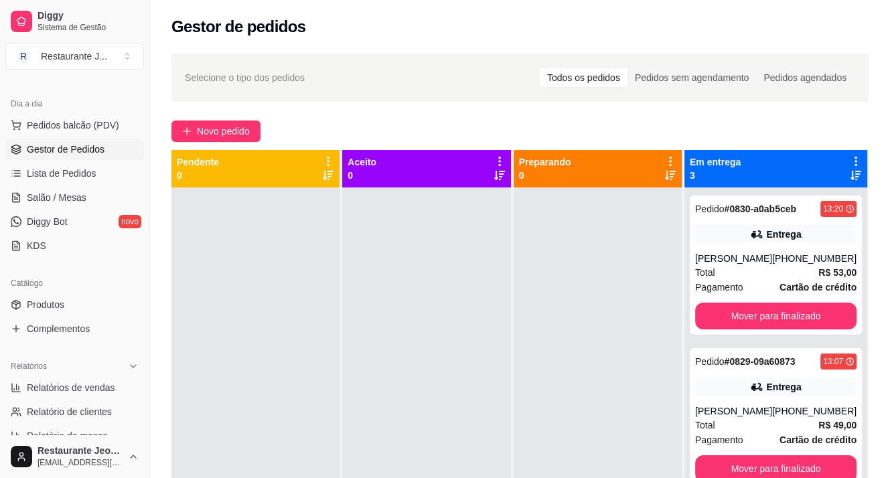
click at [429, 312] on div at bounding box center [426, 427] width 168 height 478
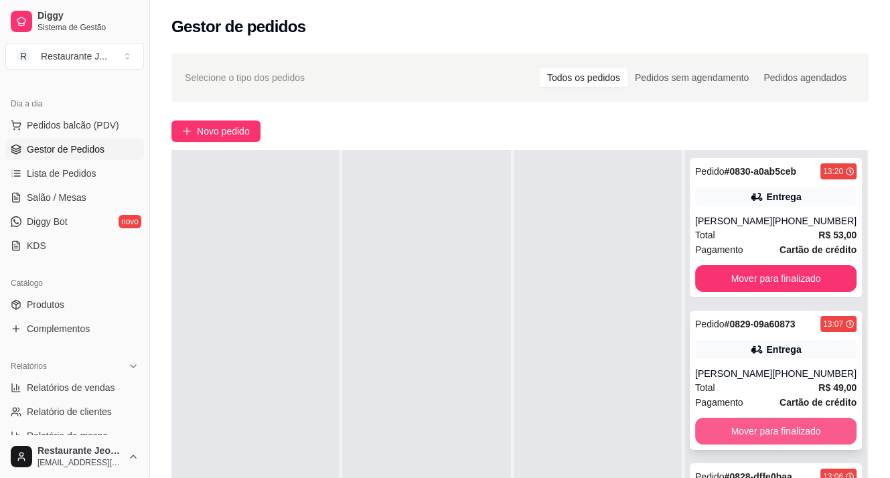
click at [735, 426] on button "Mover para finalizado" at bounding box center [775, 431] width 161 height 27
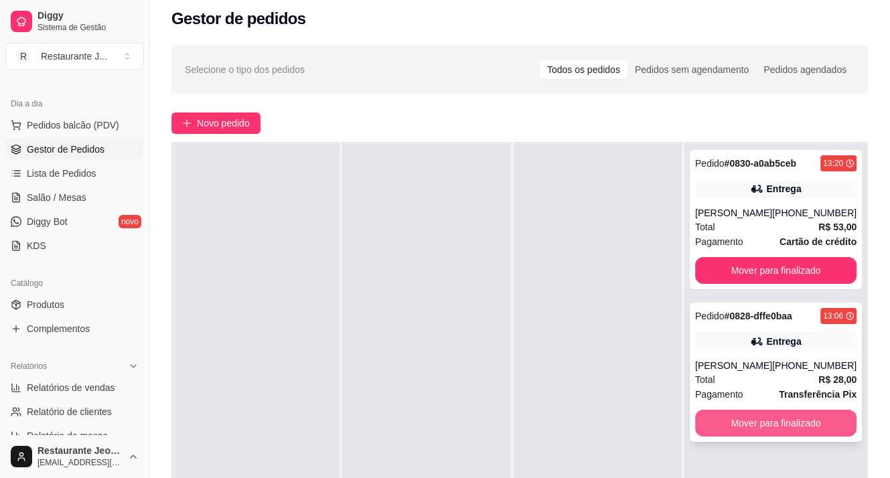
scroll to position [67, 0]
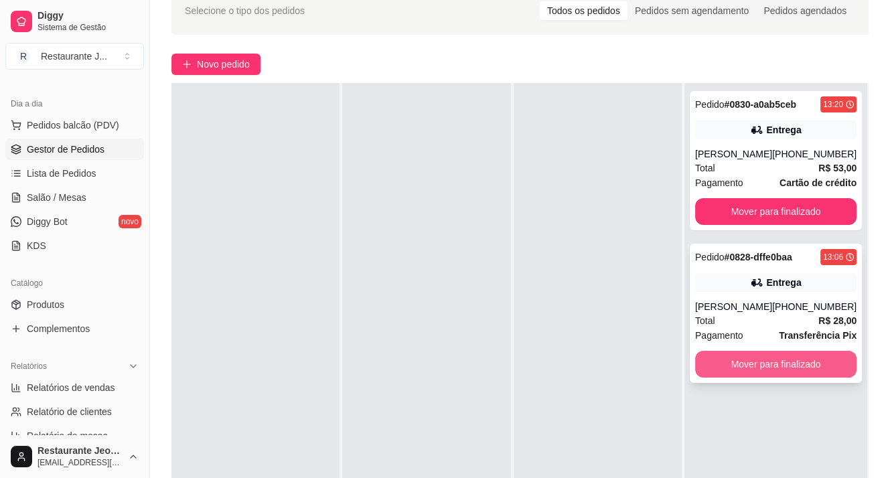
click at [747, 358] on button "Mover para finalizado" at bounding box center [775, 364] width 161 height 27
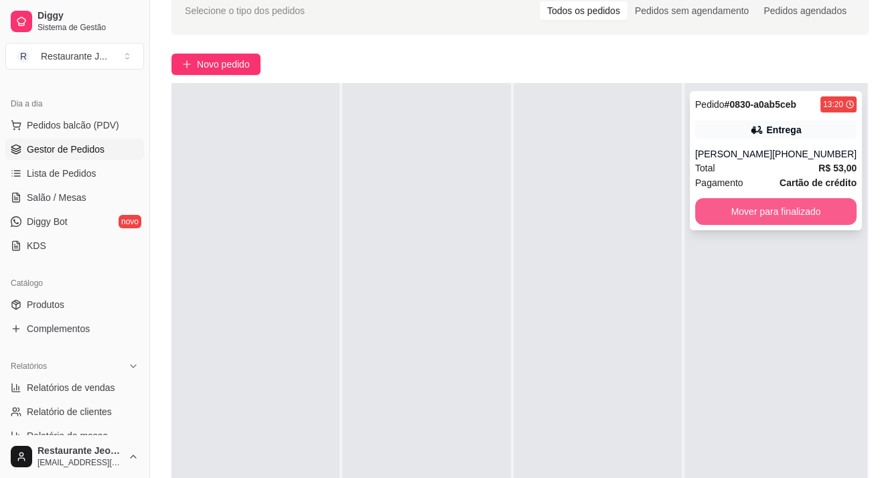
click at [752, 214] on button "Mover para finalizado" at bounding box center [775, 211] width 161 height 27
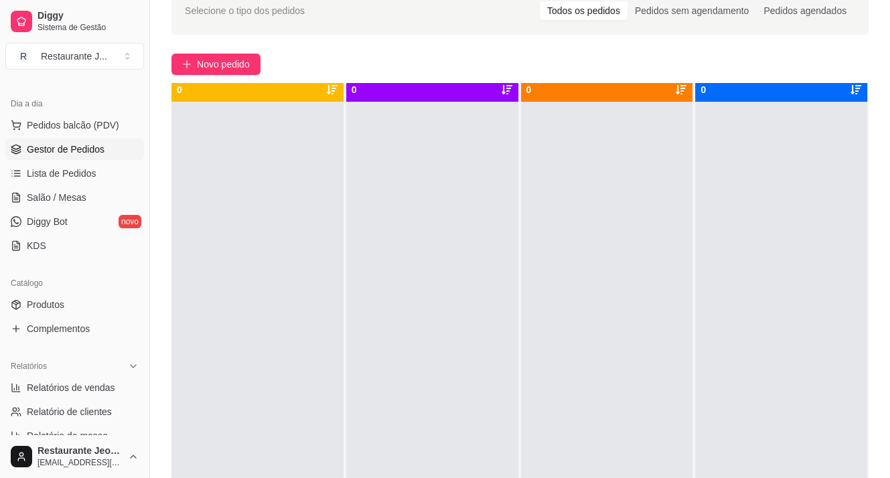
scroll to position [0, 0]
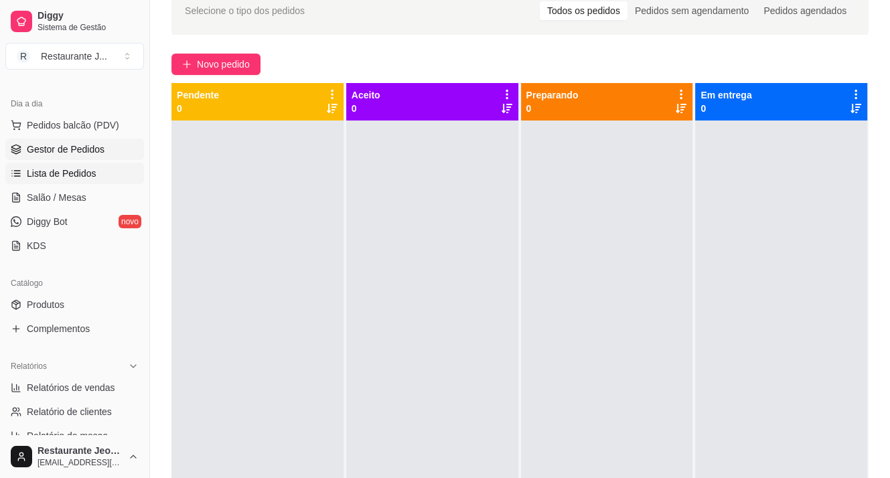
click at [68, 167] on span "Lista de Pedidos" at bounding box center [62, 173] width 70 height 13
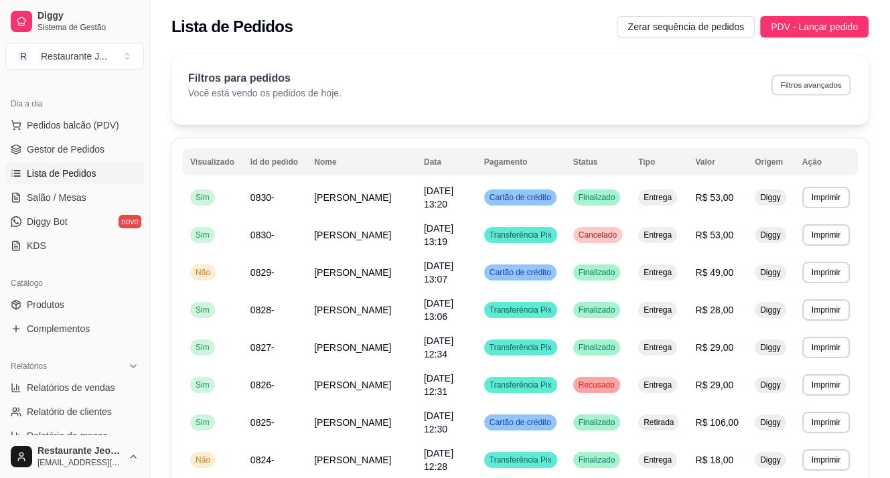
click at [811, 81] on button "Filtros avançados" at bounding box center [811, 84] width 79 height 21
select select "0"
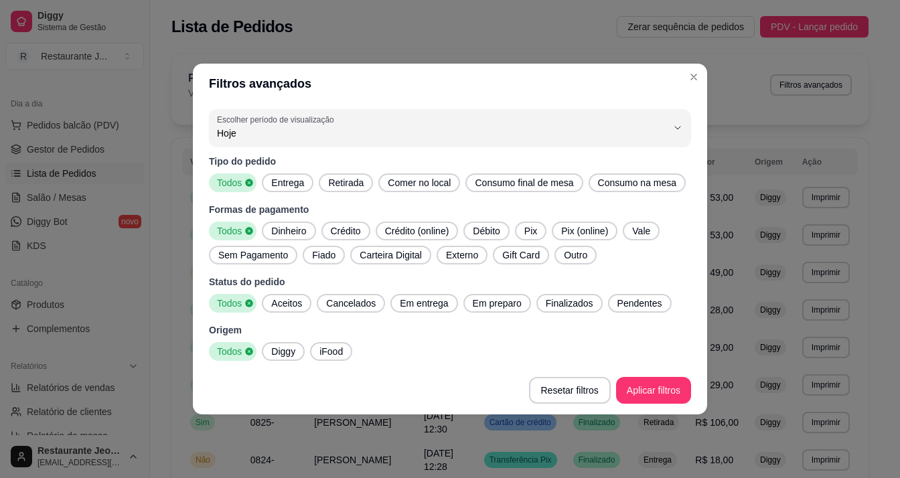
click at [335, 233] on span "Crédito" at bounding box center [346, 230] width 41 height 13
click at [483, 234] on span "Débito" at bounding box center [487, 230] width 38 height 13
click at [284, 349] on span "Diggy" at bounding box center [283, 351] width 35 height 13
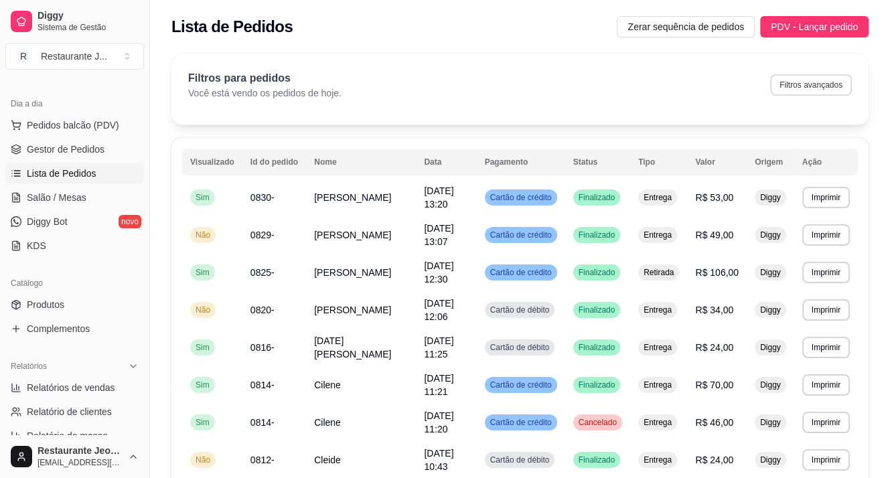
click at [787, 76] on button "Filtros avançados" at bounding box center [811, 84] width 82 height 21
select select "0"
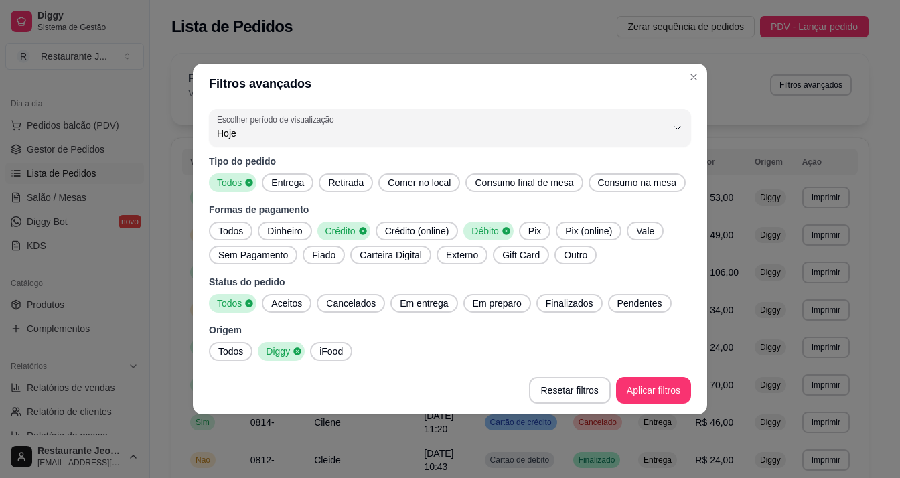
click at [506, 225] on div "Débito" at bounding box center [489, 231] width 50 height 19
click at [362, 226] on icon at bounding box center [362, 230] width 9 height 9
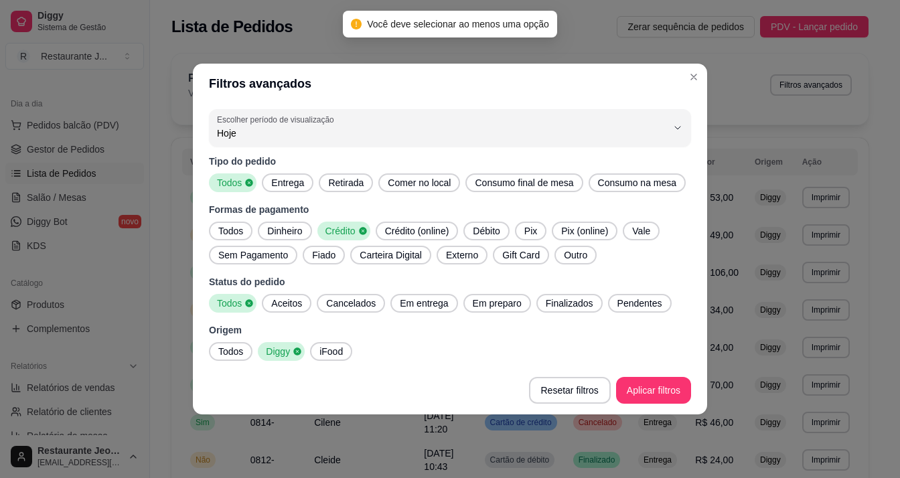
click at [364, 232] on icon at bounding box center [362, 230] width 7 height 7
click at [281, 228] on span "Dinheiro" at bounding box center [285, 230] width 46 height 13
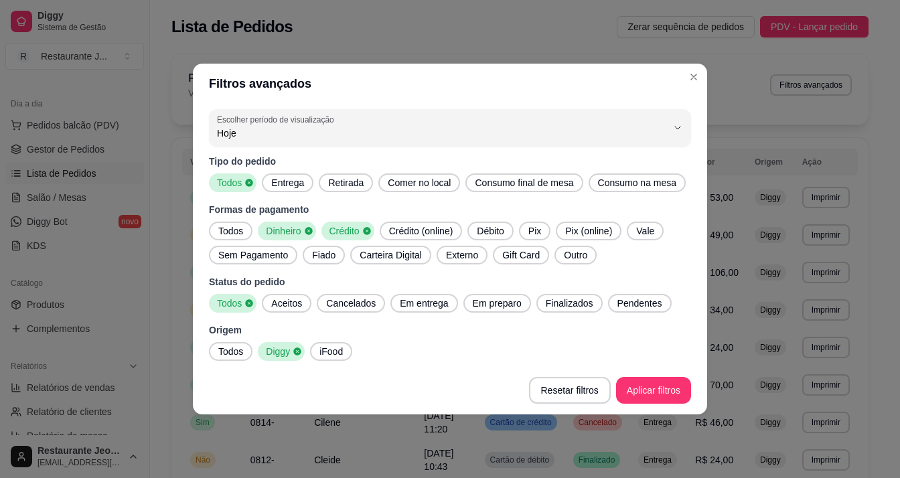
click at [365, 228] on icon at bounding box center [366, 230] width 7 height 7
click at [665, 383] on span "Entrega" at bounding box center [657, 385] width 33 height 11
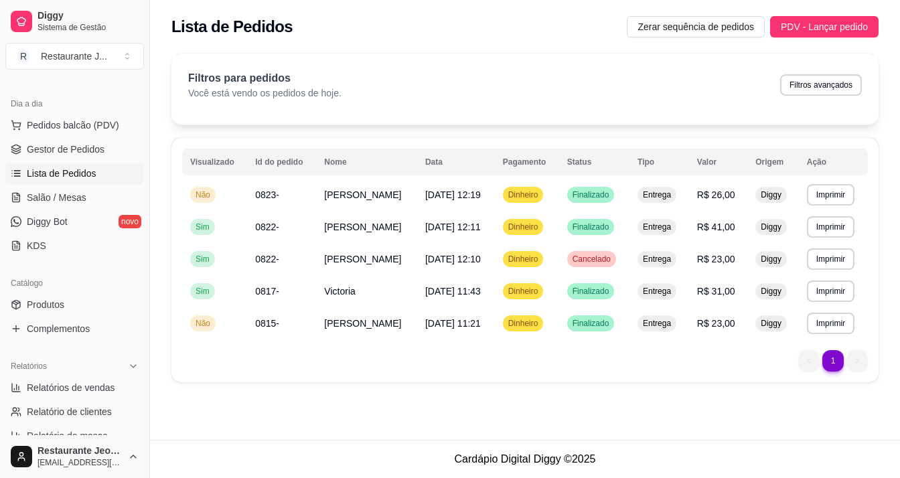
click at [543, 387] on div "**********" at bounding box center [525, 222] width 750 height 353
click at [366, 193] on td "[PERSON_NAME]" at bounding box center [366, 195] width 101 height 32
click at [399, 322] on td "[PERSON_NAME]" at bounding box center [366, 324] width 101 height 32
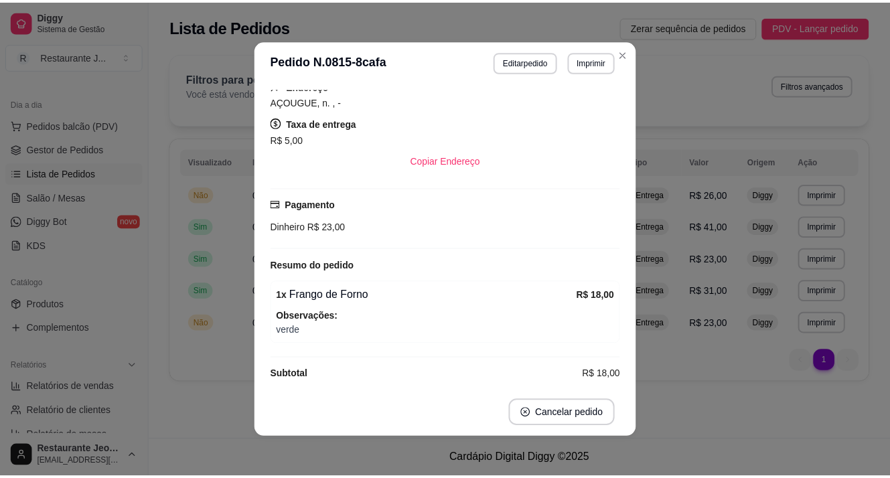
scroll to position [160, 0]
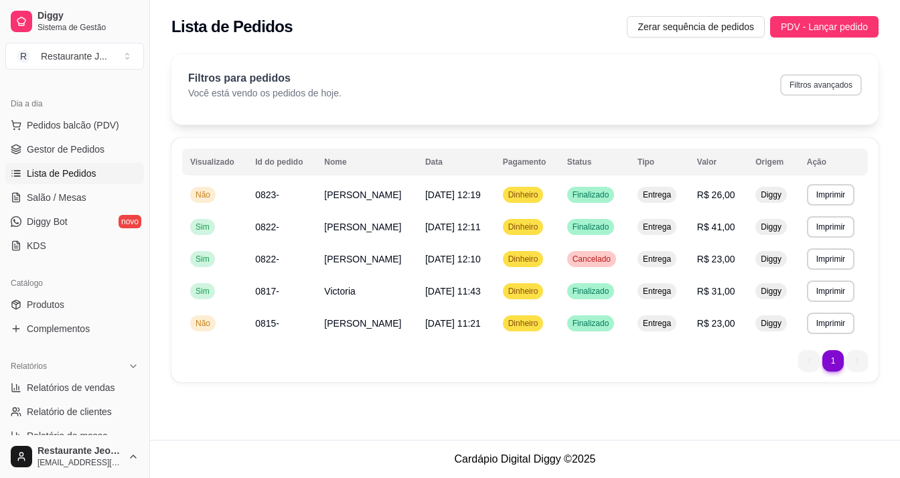
click at [850, 76] on button "Filtros avançados" at bounding box center [822, 84] width 82 height 21
select select "0"
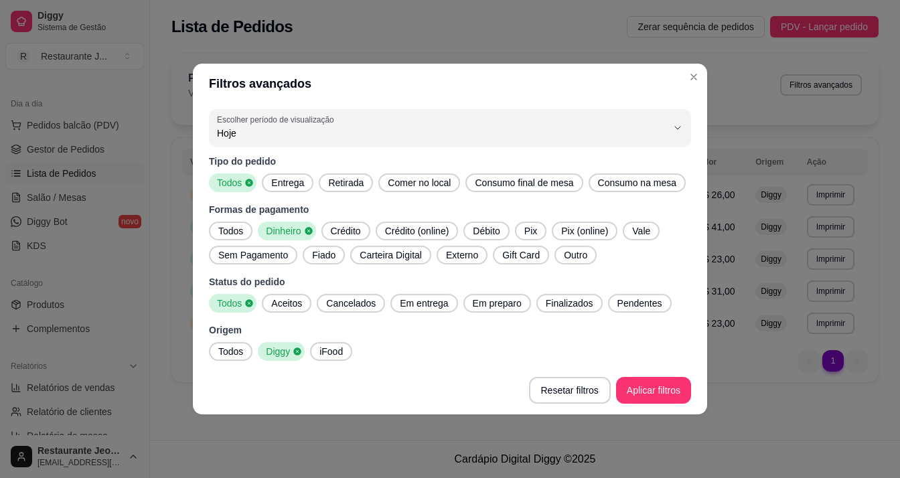
click at [532, 226] on span "Pix" at bounding box center [530, 230] width 23 height 13
click at [308, 230] on icon at bounding box center [308, 230] width 9 height 9
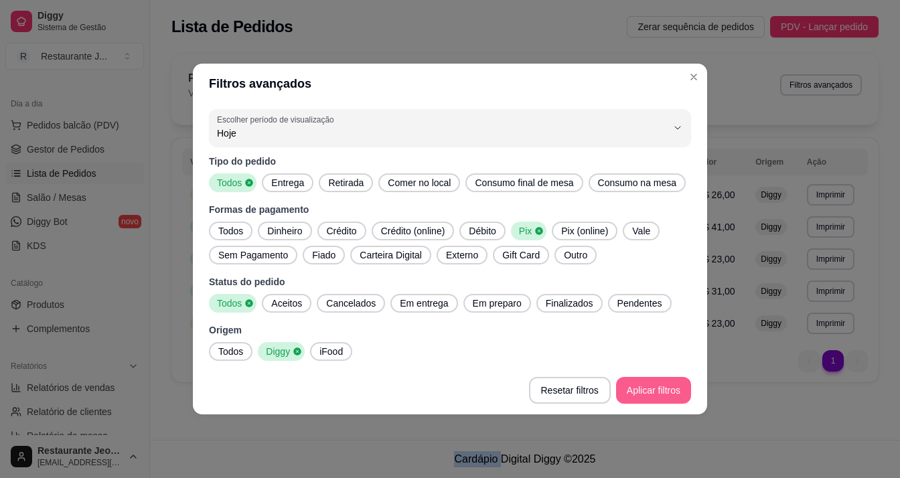
click at [646, 384] on div "**********" at bounding box center [525, 222] width 750 height 353
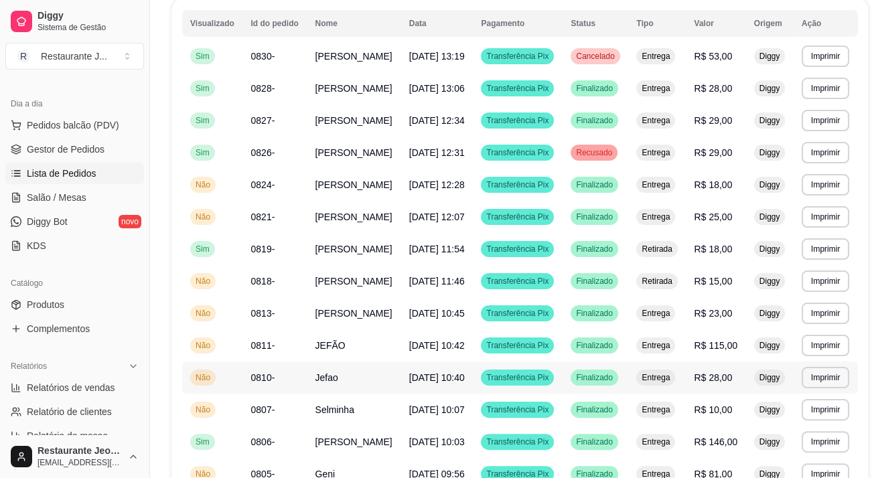
scroll to position [0, 0]
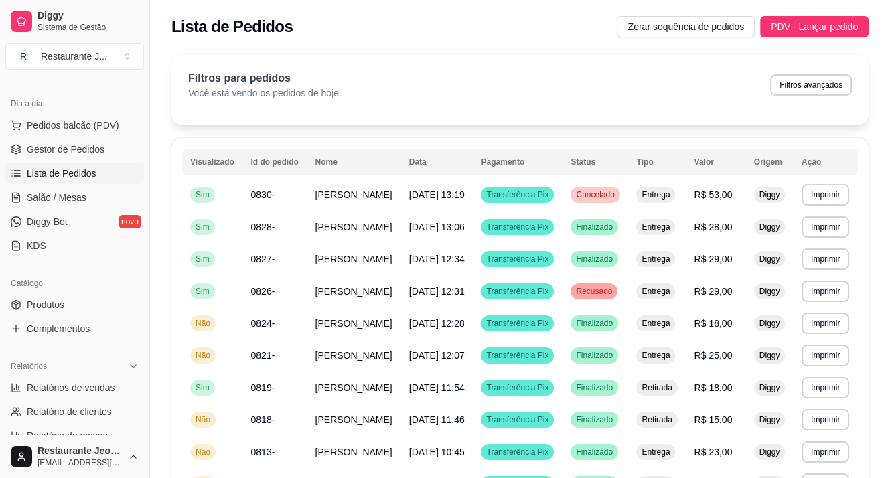
drag, startPoint x: 714, startPoint y: 241, endPoint x: 712, endPoint y: 234, distance: 7.2
drag, startPoint x: 712, startPoint y: 234, endPoint x: 789, endPoint y: 62, distance: 188.3
click at [789, 58] on div "Filtros para pedidos Você está vendo os pedidos de hoje. Filtros avançados" at bounding box center [520, 89] width 697 height 71
click at [793, 77] on button "Filtros avançados" at bounding box center [811, 84] width 82 height 21
select select "0"
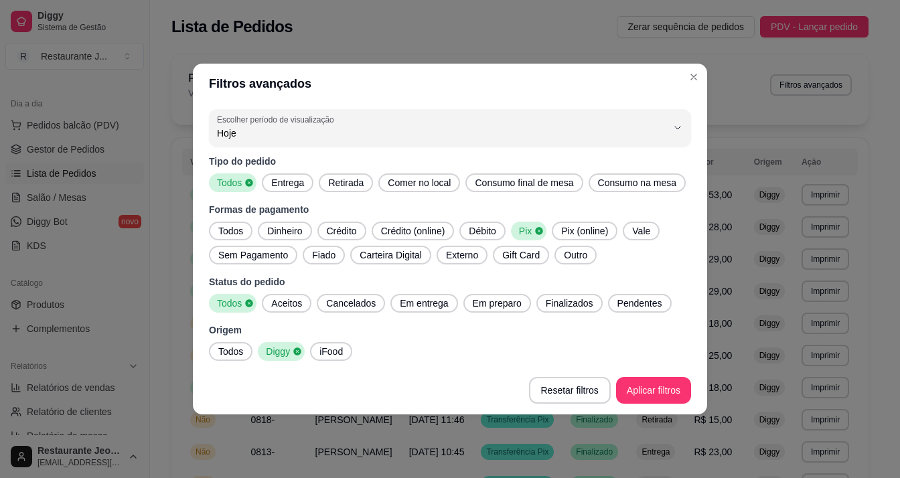
click at [225, 234] on span "Todos" at bounding box center [231, 230] width 36 height 13
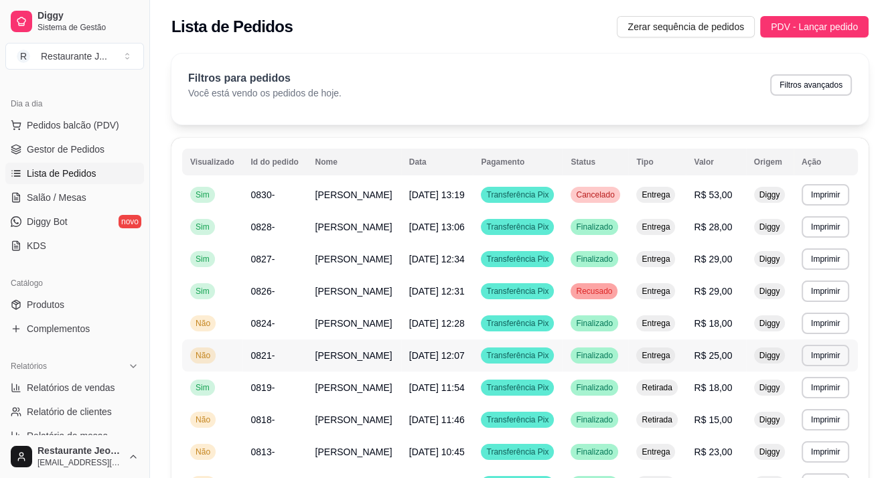
click at [661, 361] on span "Entrega" at bounding box center [655, 355] width 33 height 11
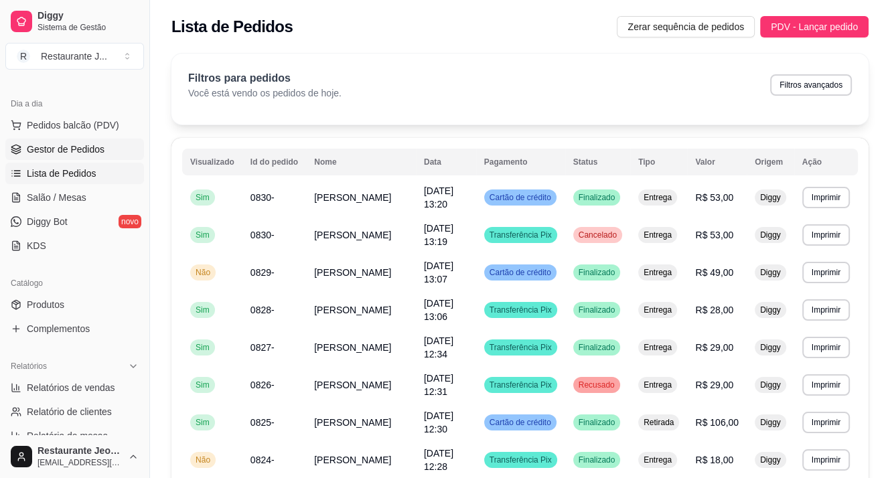
click at [91, 147] on span "Gestor de Pedidos" at bounding box center [66, 149] width 78 height 13
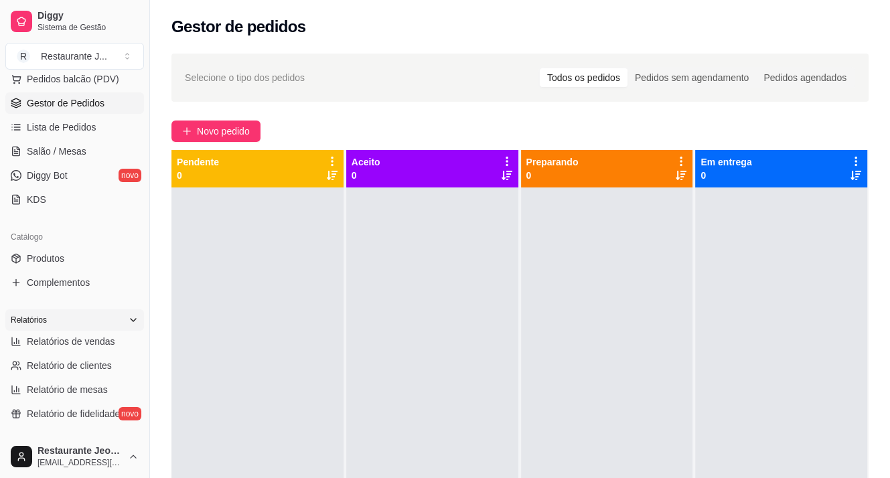
scroll to position [201, 0]
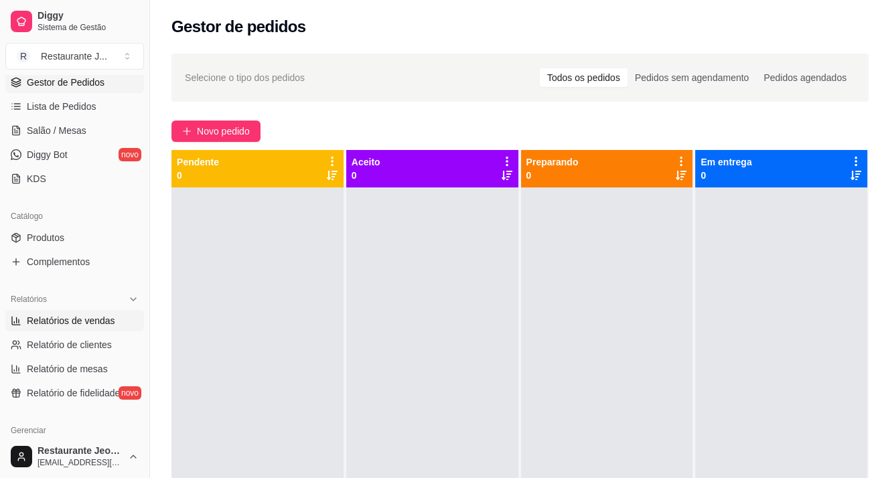
click at [72, 316] on span "Relatórios de vendas" at bounding box center [71, 320] width 88 height 13
select select "ALL"
select select "0"
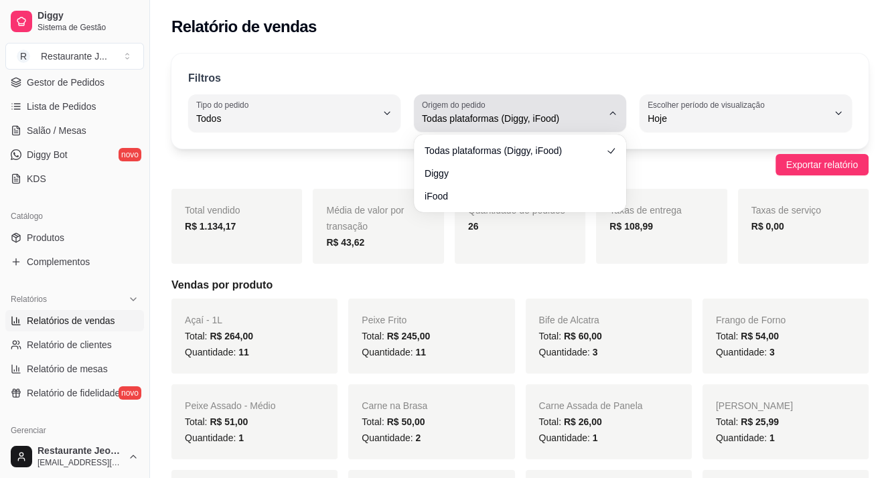
click at [614, 109] on icon "button" at bounding box center [613, 113] width 11 height 11
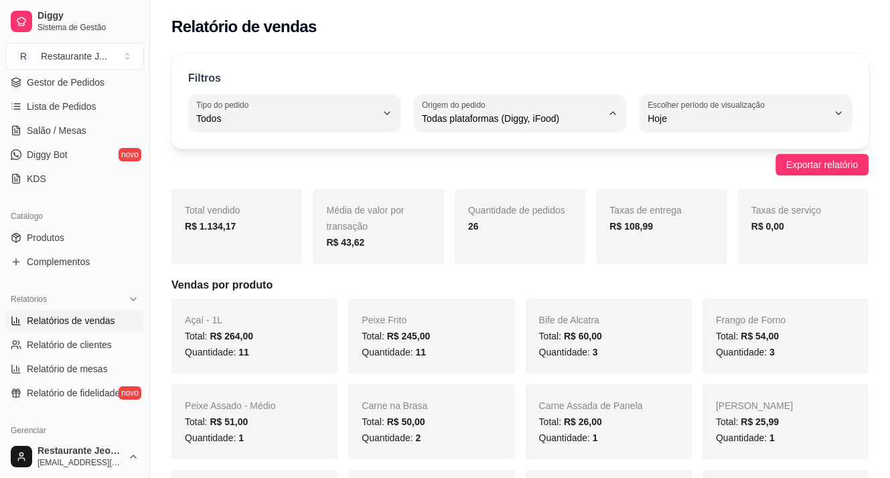
click at [446, 178] on span "Diggy" at bounding box center [514, 171] width 170 height 13
type input "DIGGY"
select select "DIGGY"
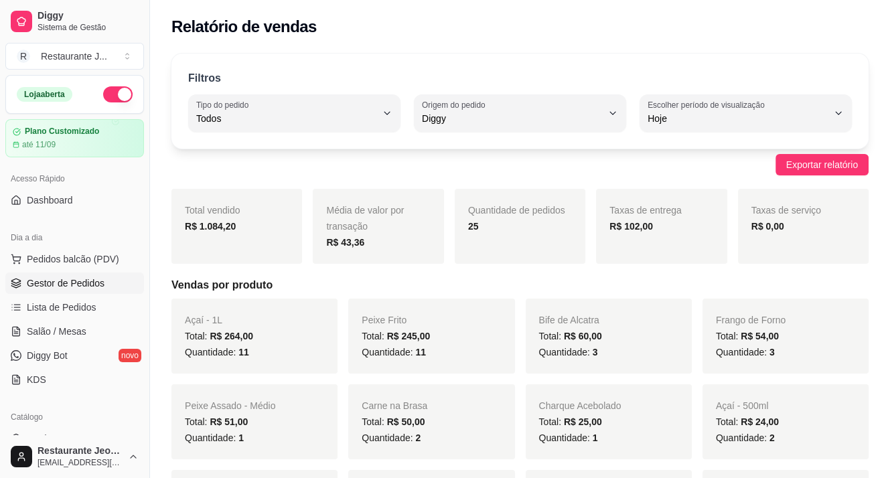
click at [60, 280] on span "Gestor de Pedidos" at bounding box center [66, 283] width 78 height 13
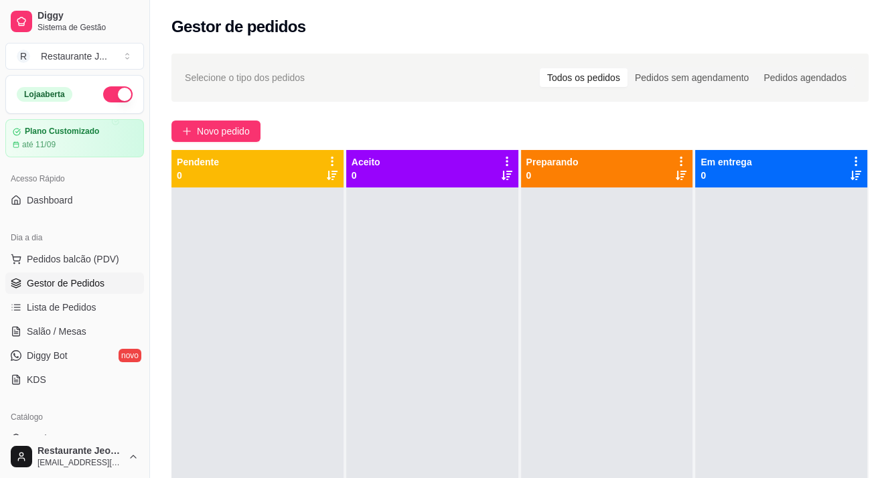
scroll to position [315, 0]
